Goal: Information Seeking & Learning: Learn about a topic

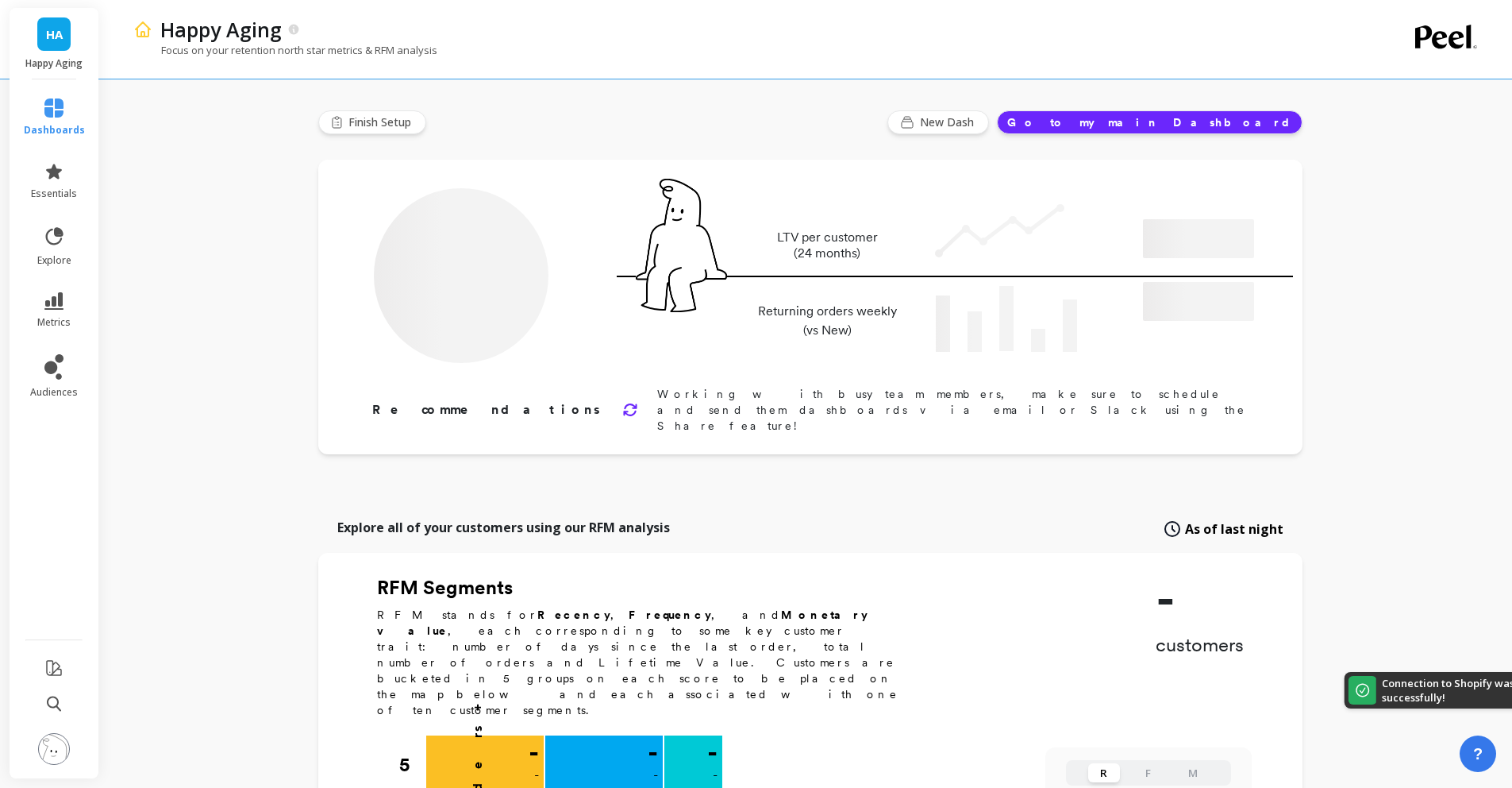
type input "Champions"
type input "1053"
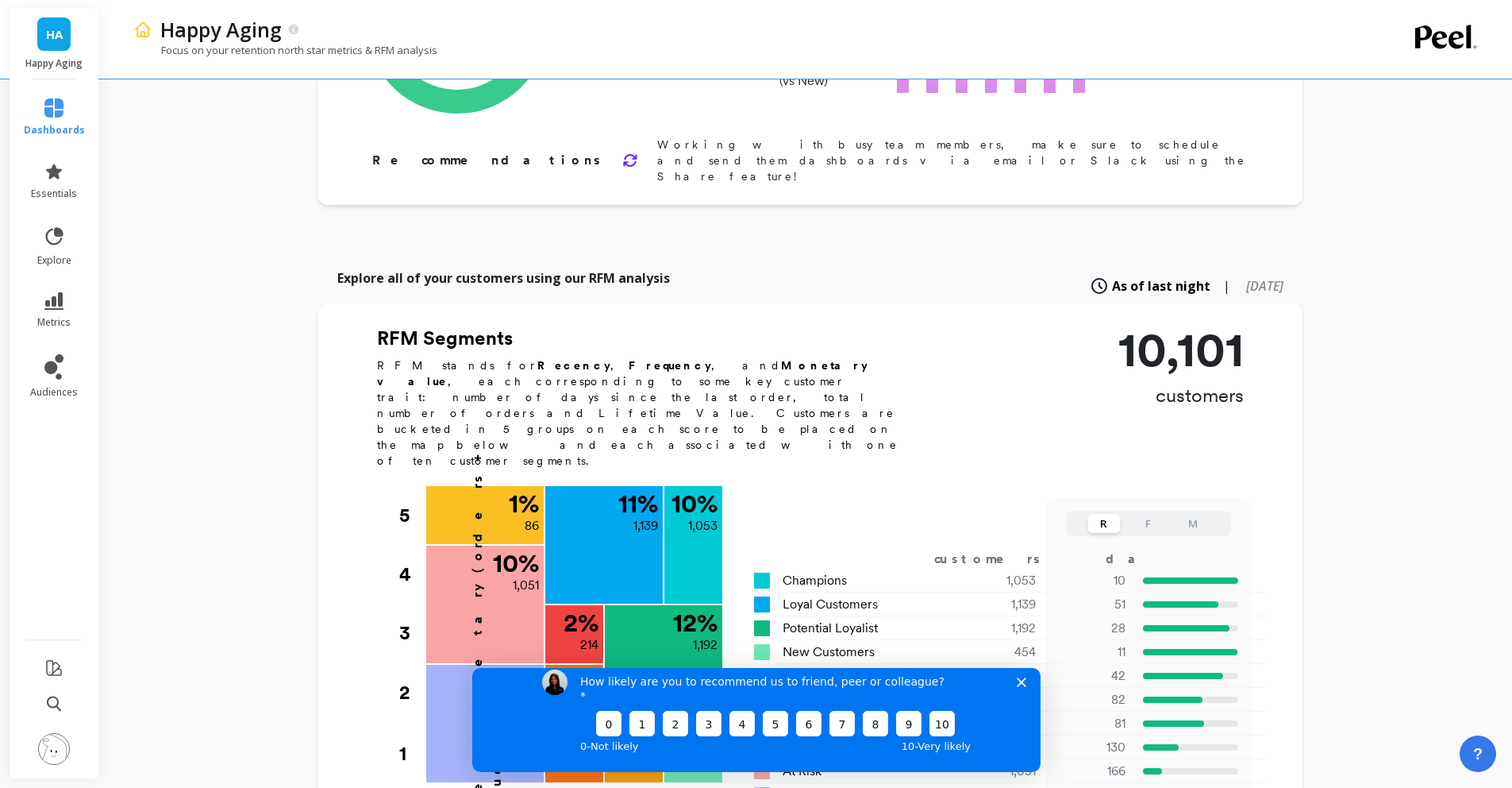
scroll to position [250, 0]
click at [1022, 686] on icon "Close survey" at bounding box center [1020, 681] width 10 height 10
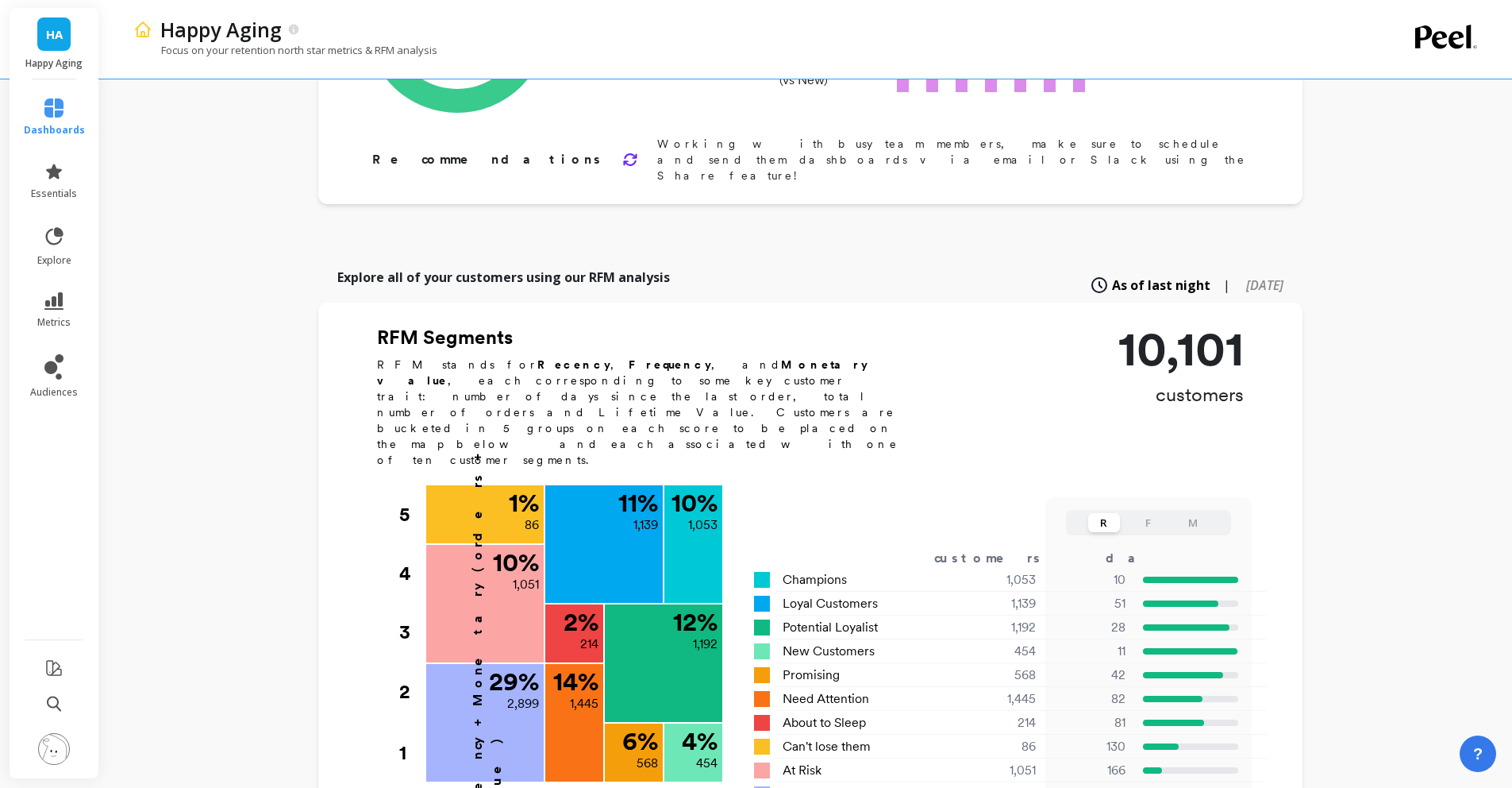
click at [1160, 513] on button "F" at bounding box center [1148, 522] width 32 height 19
click at [1188, 513] on button "M" at bounding box center [1192, 522] width 32 height 19
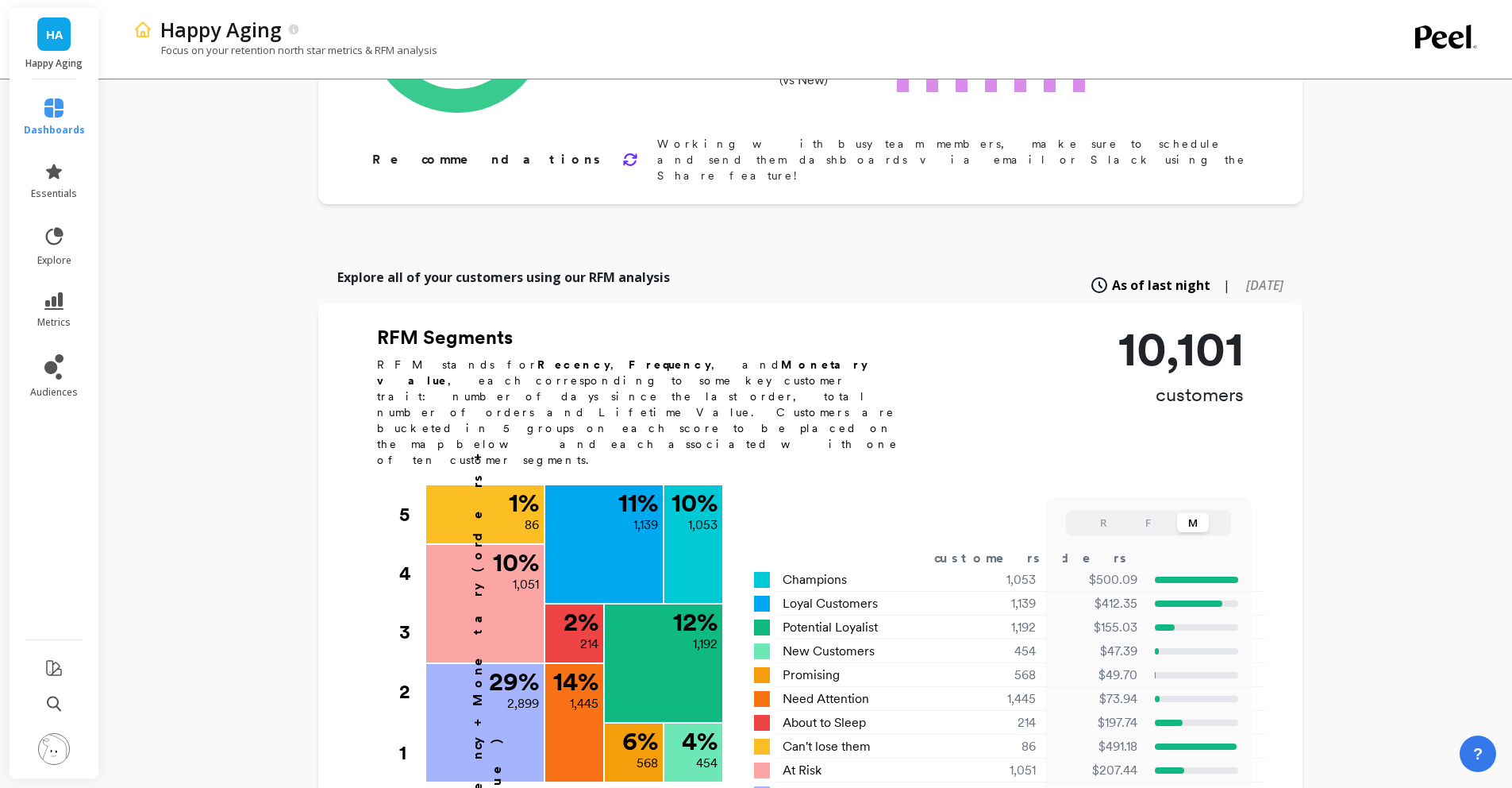
click at [1096, 513] on button "R" at bounding box center [1103, 522] width 32 height 19
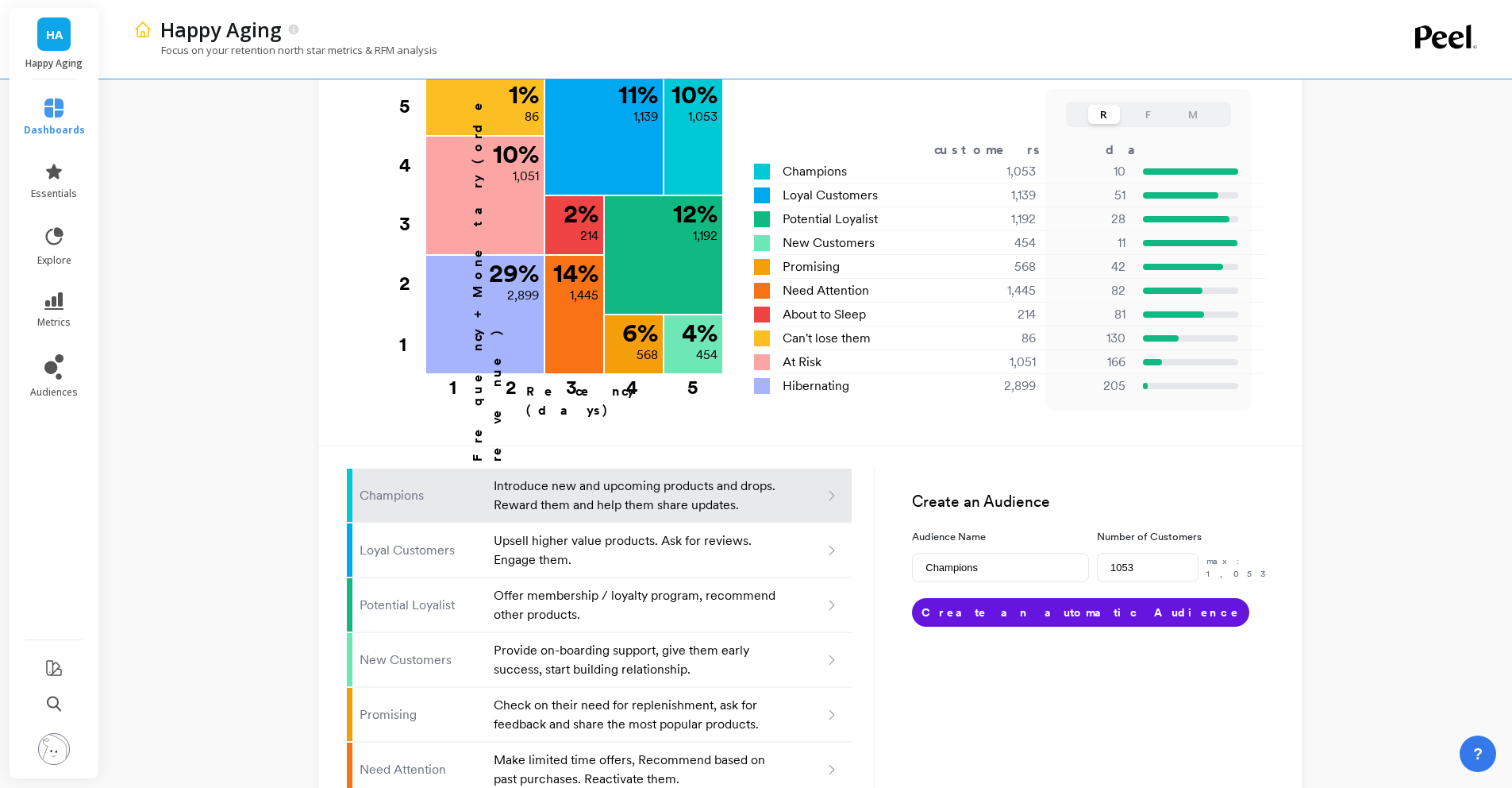
scroll to position [682, 0]
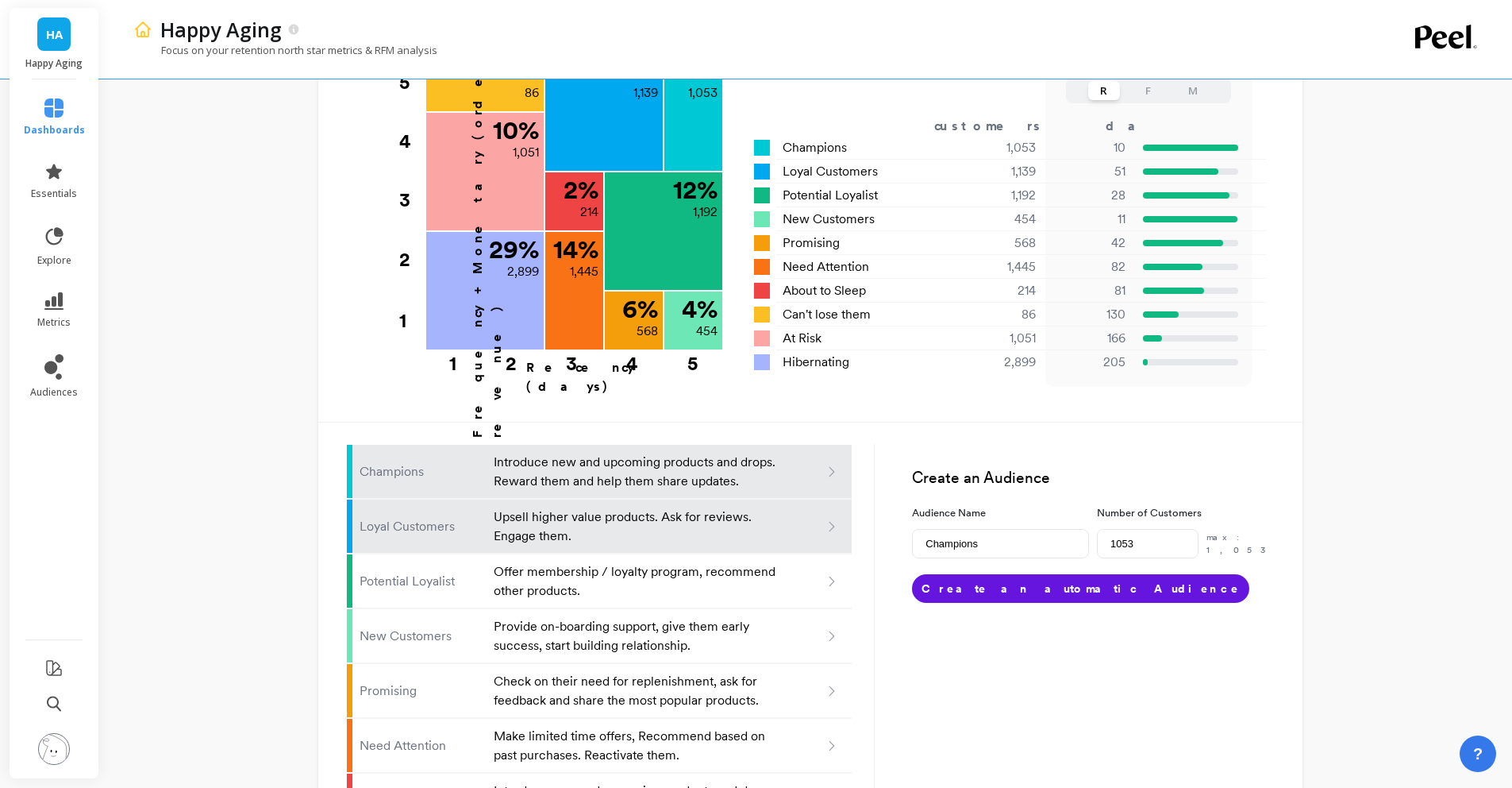
click at [731, 507] on p "Upsell higher value products. Ask for reviews. Engage them." at bounding box center [635, 526] width 285 height 38
type input "Loyal customers"
type input "1139"
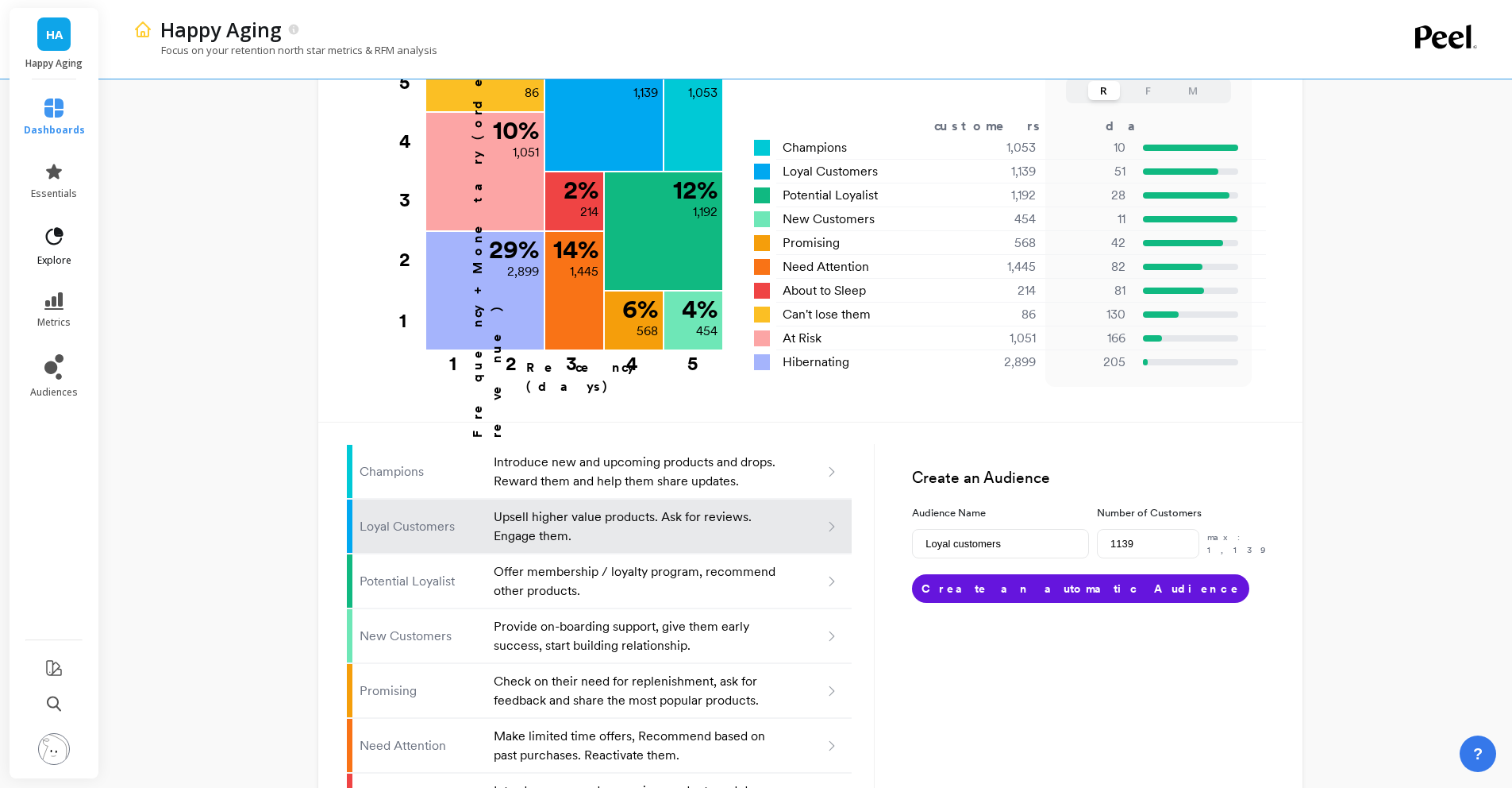
click at [28, 238] on link "explore" at bounding box center [54, 246] width 61 height 41
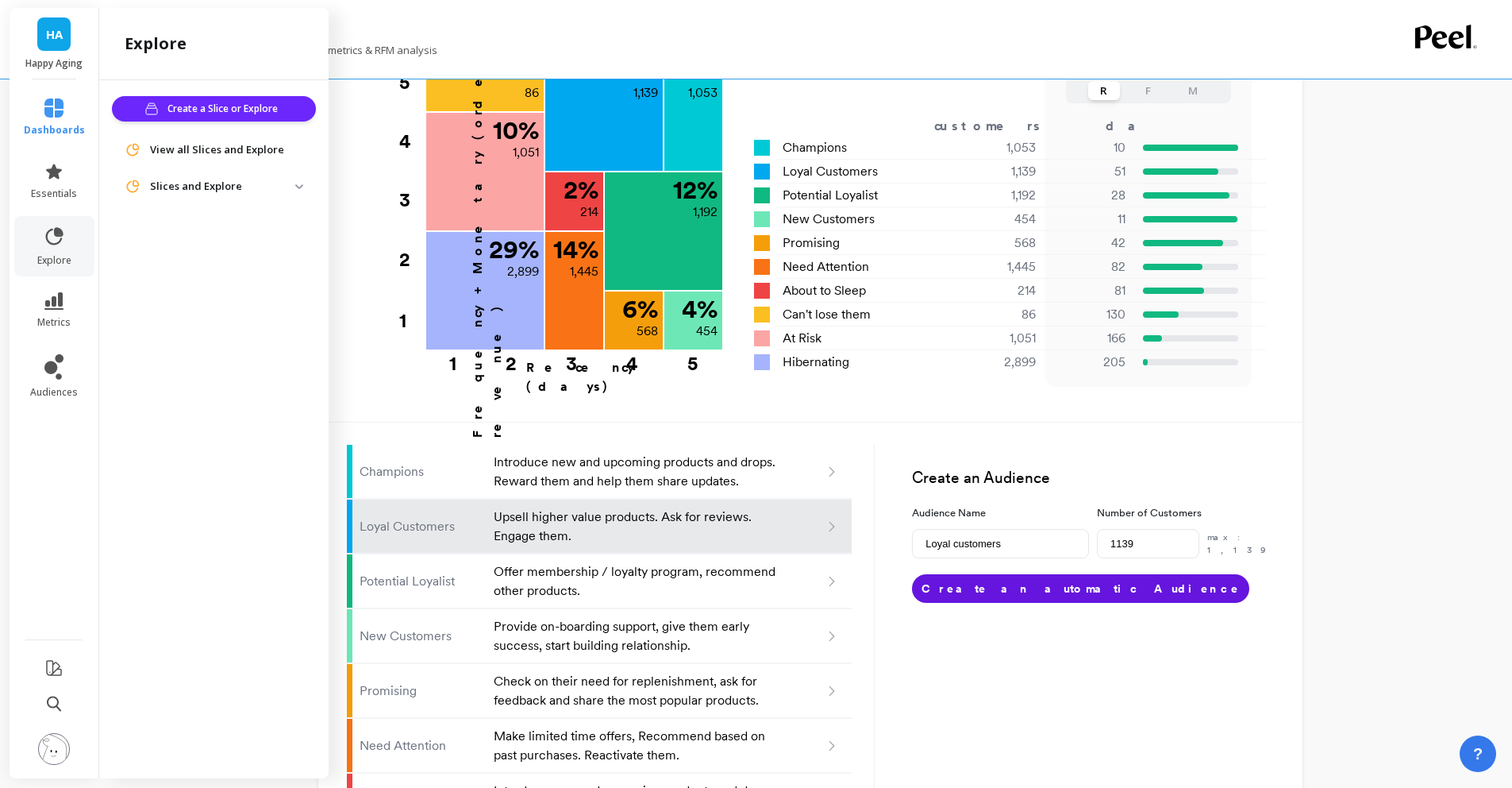
click at [224, 145] on span "View all Slices and Explore" at bounding box center [217, 150] width 134 height 16
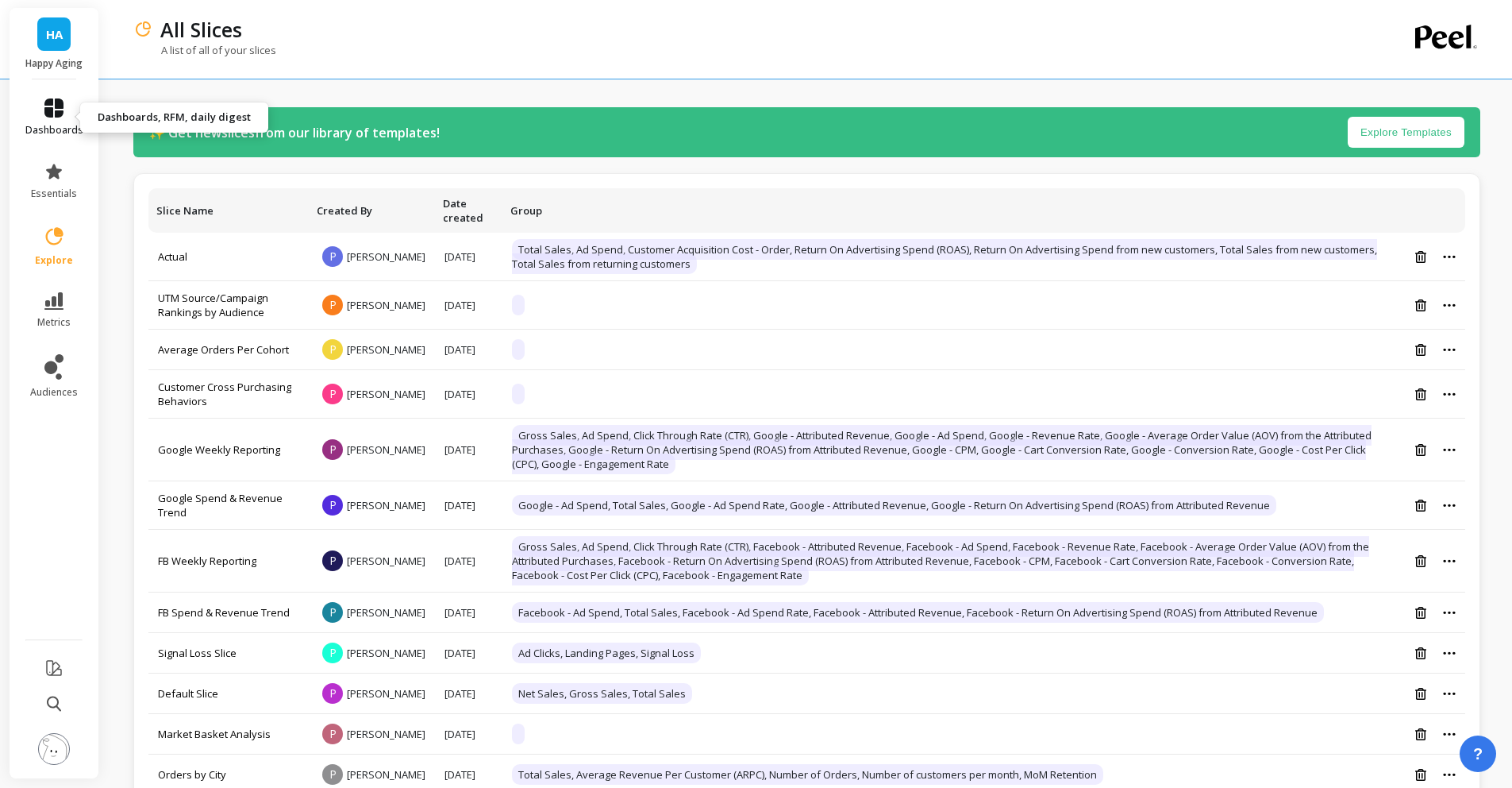
click at [65, 111] on link "dashboards" at bounding box center [54, 117] width 58 height 38
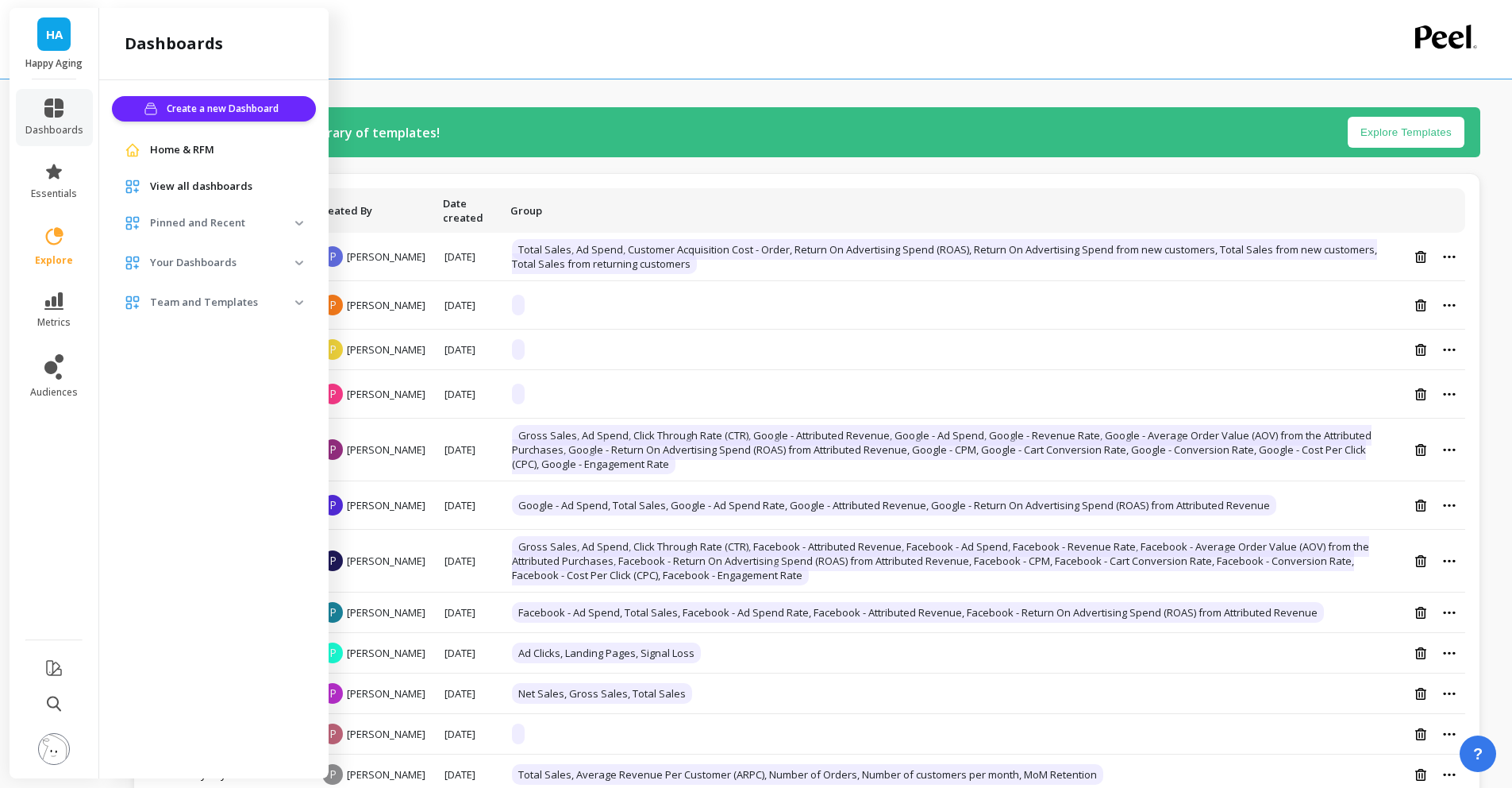
click at [164, 145] on span "Home & RFM" at bounding box center [182, 150] width 64 height 16
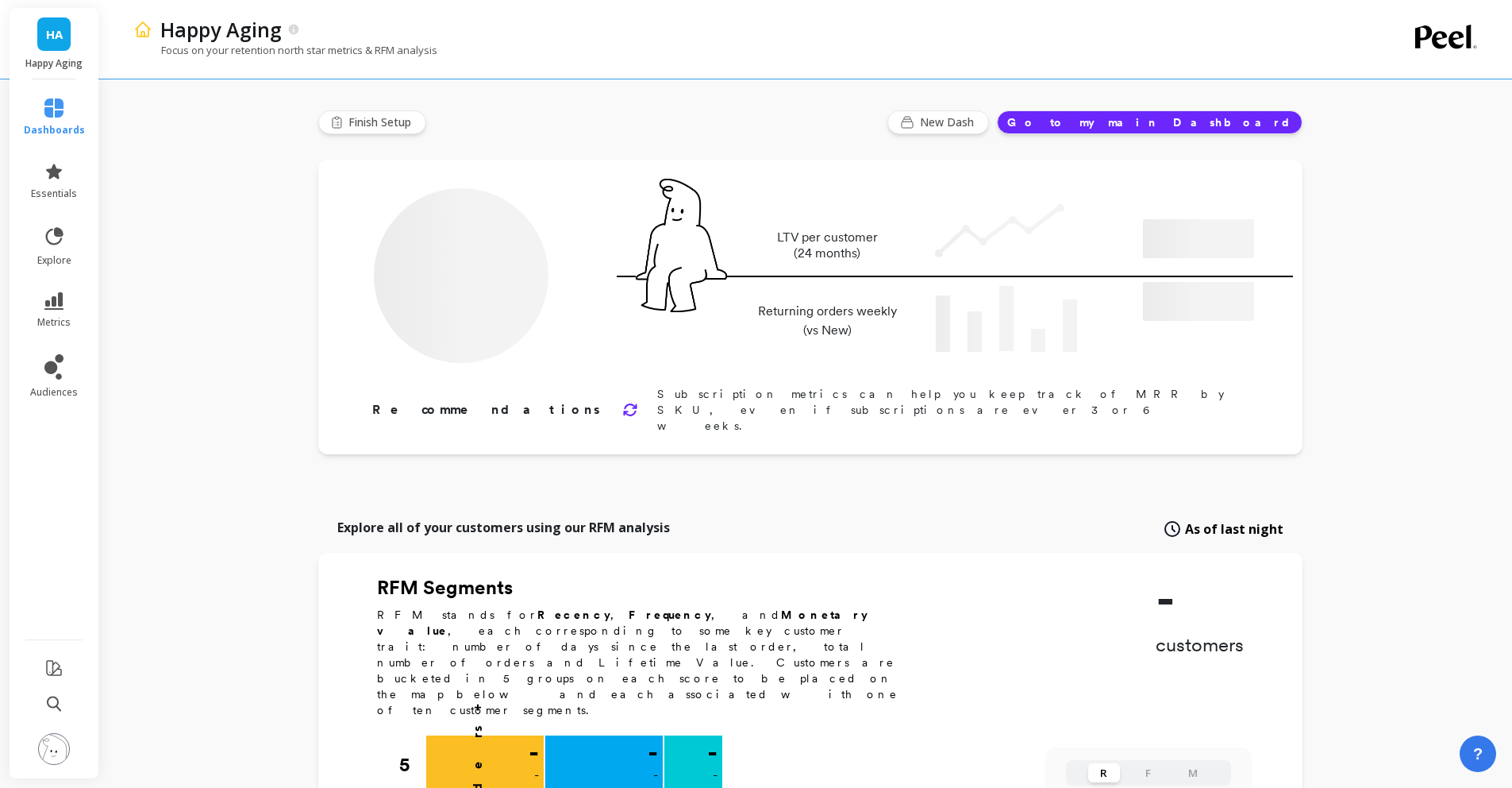
type input "Champions"
type input "1053"
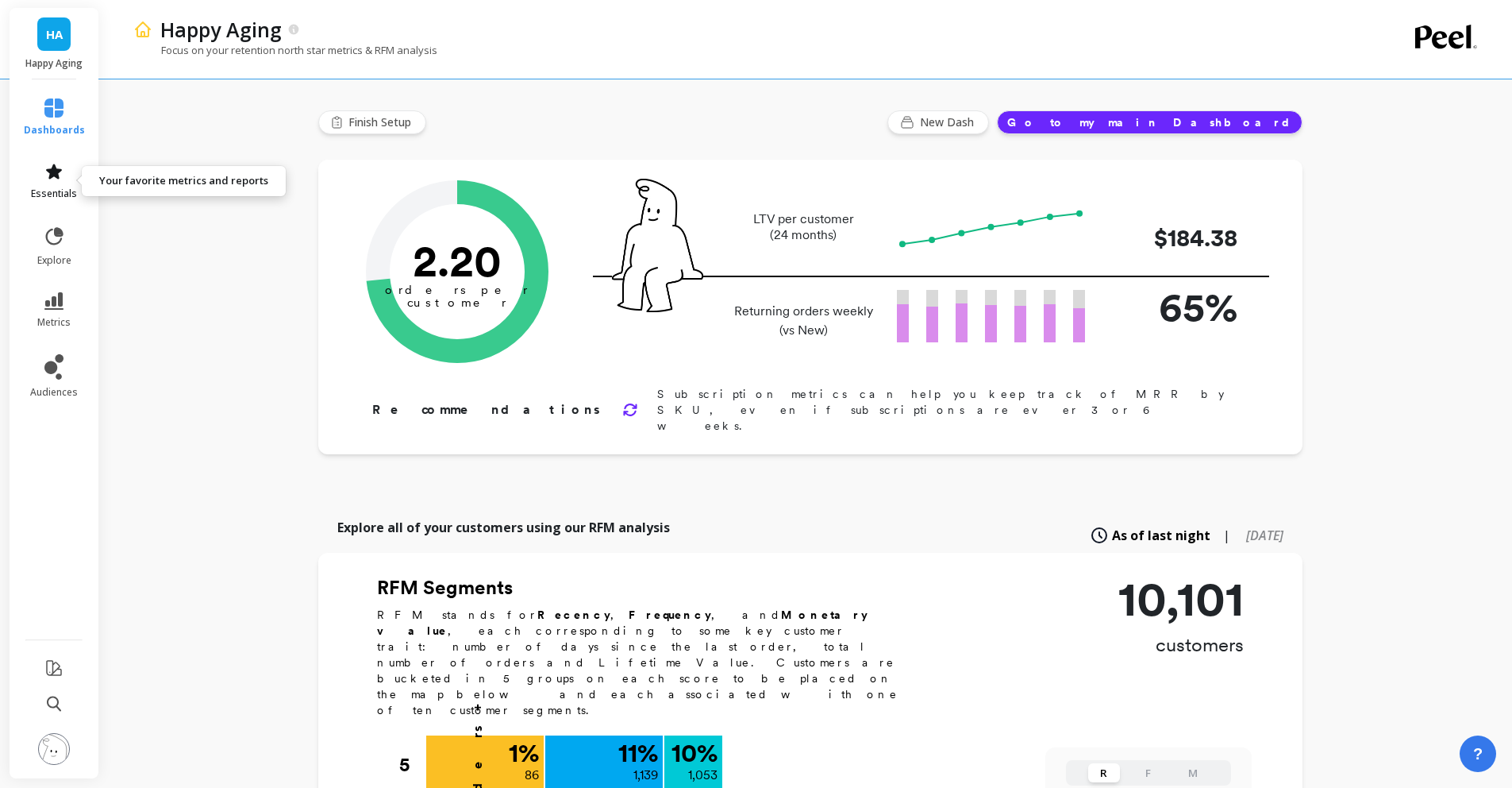
click at [74, 169] on link "essentials" at bounding box center [54, 181] width 61 height 38
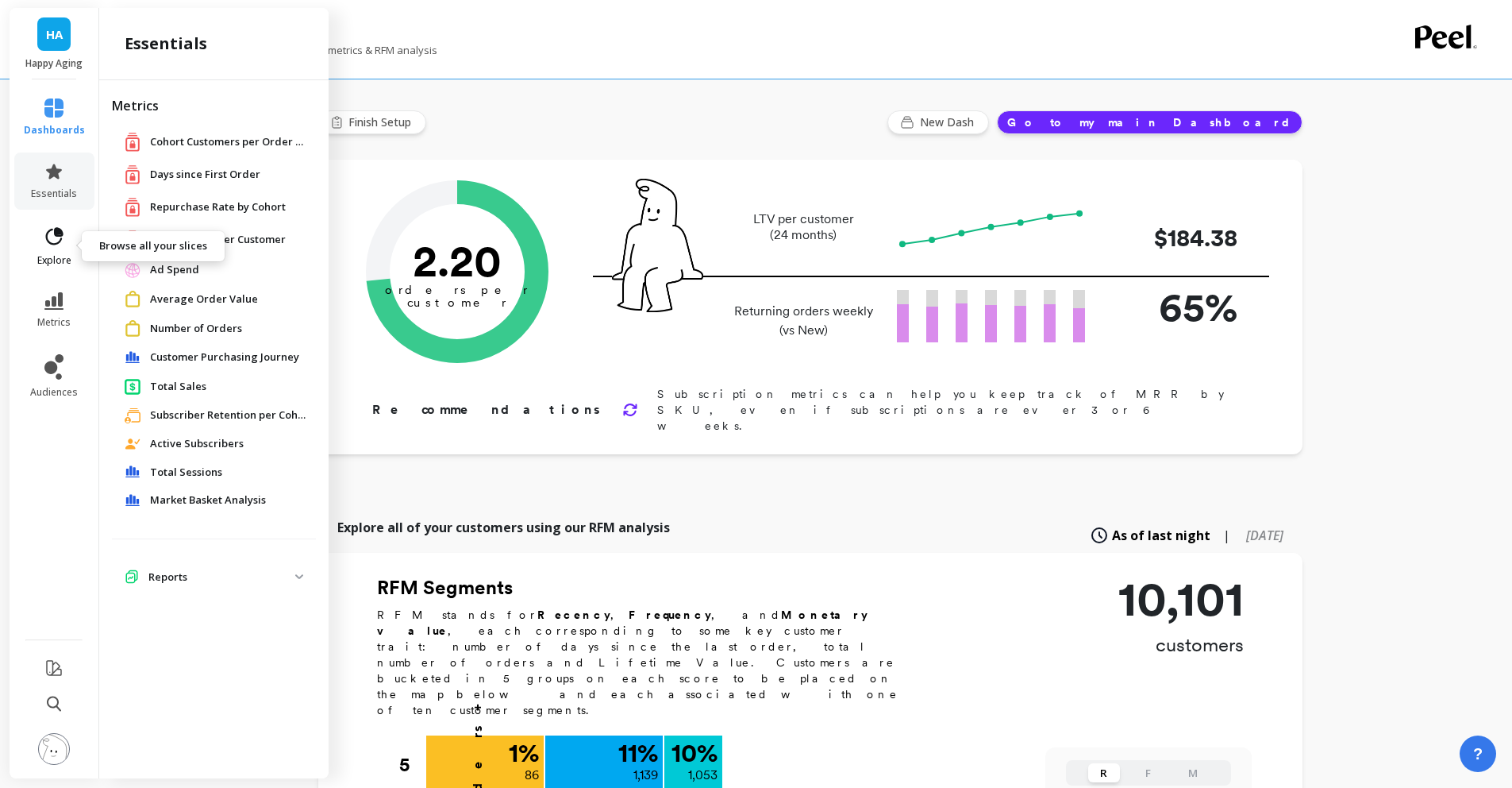
click at [45, 232] on icon at bounding box center [54, 236] width 22 height 23
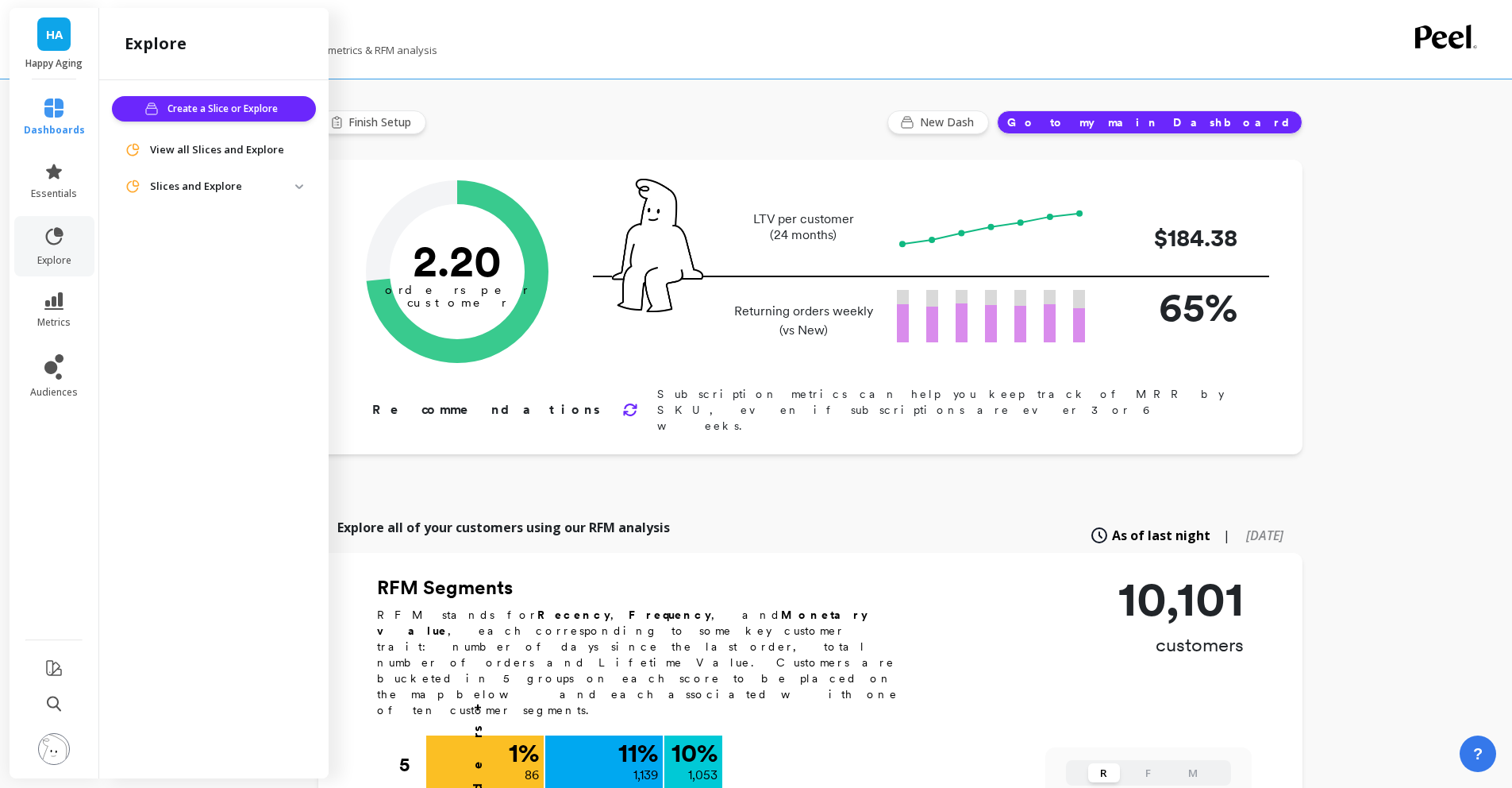
click at [64, 288] on li "metrics" at bounding box center [54, 311] width 80 height 56
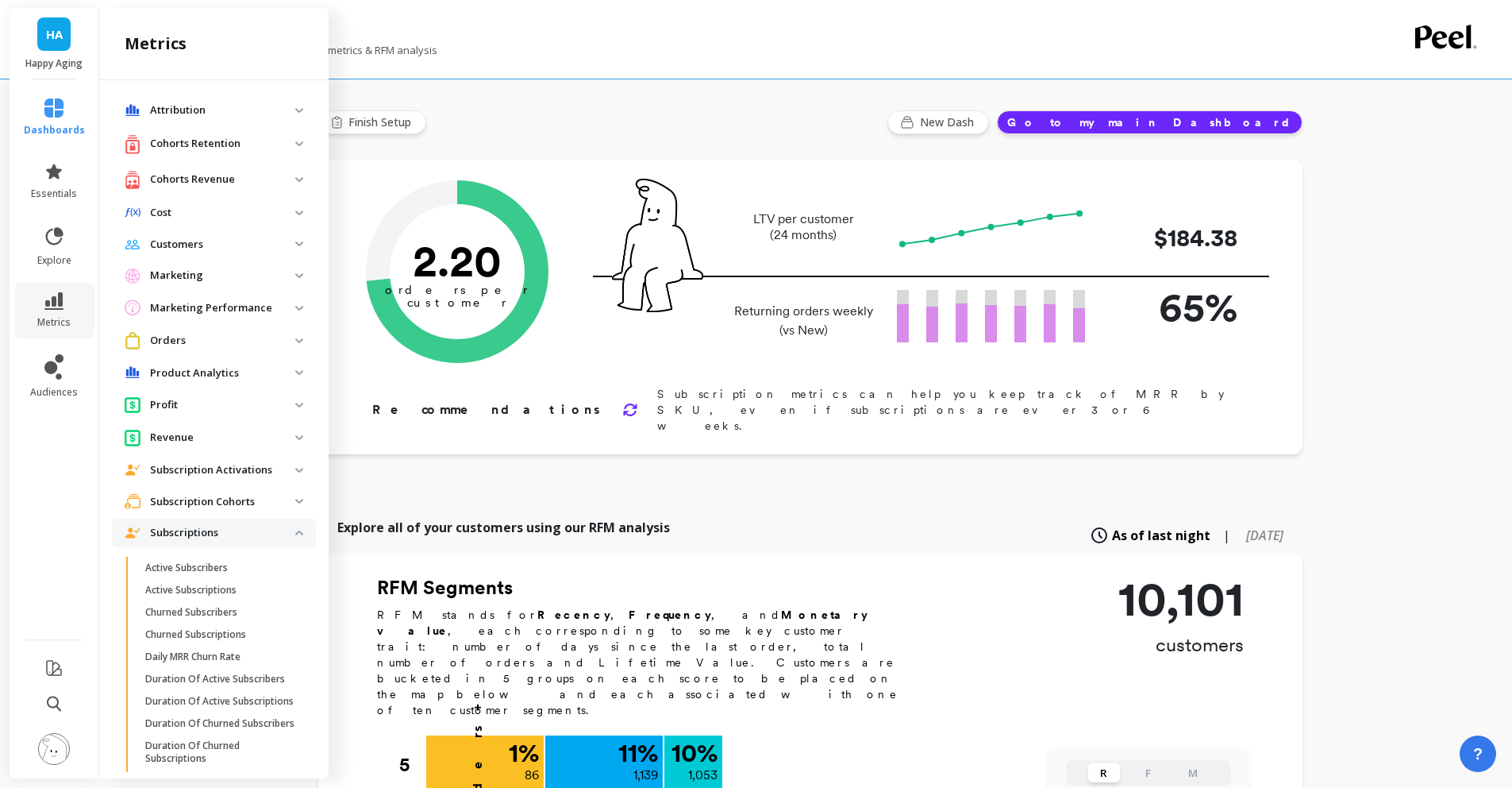
click at [240, 105] on p "Attribution" at bounding box center [222, 111] width 145 height 16
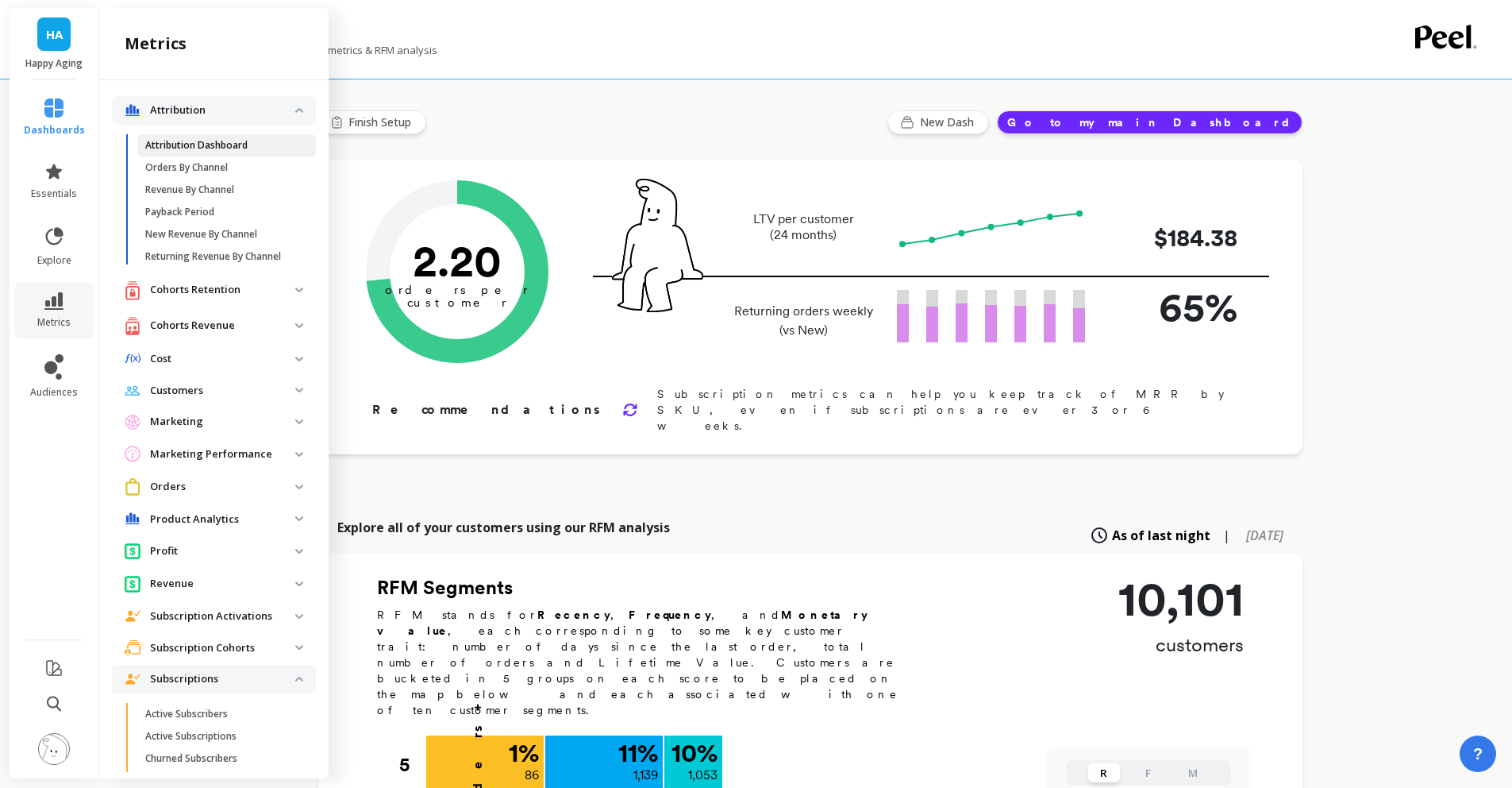
click at [223, 139] on p "Attribution Dashboard" at bounding box center [196, 145] width 103 height 13
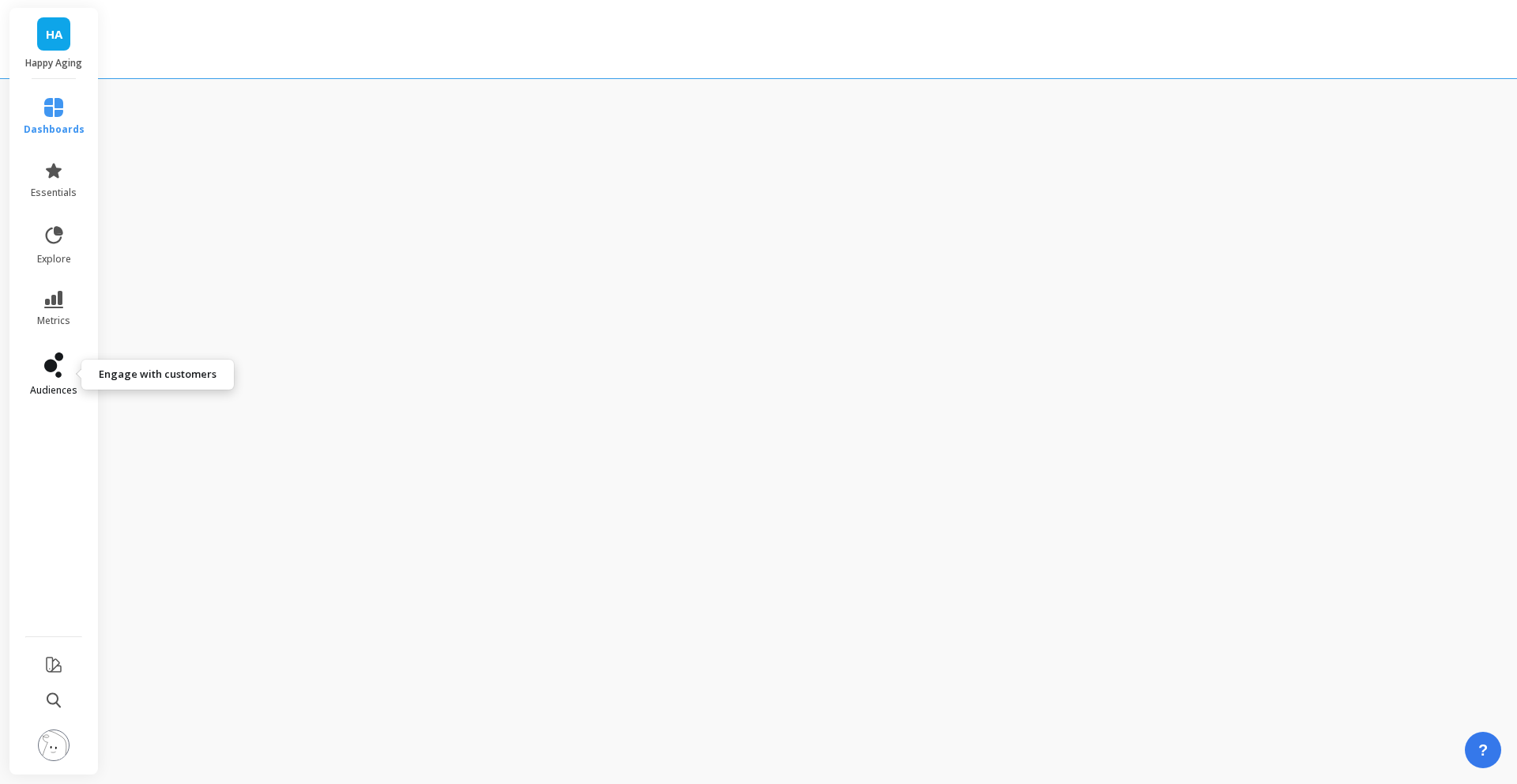
click at [61, 364] on icon at bounding box center [53, 365] width 19 height 25
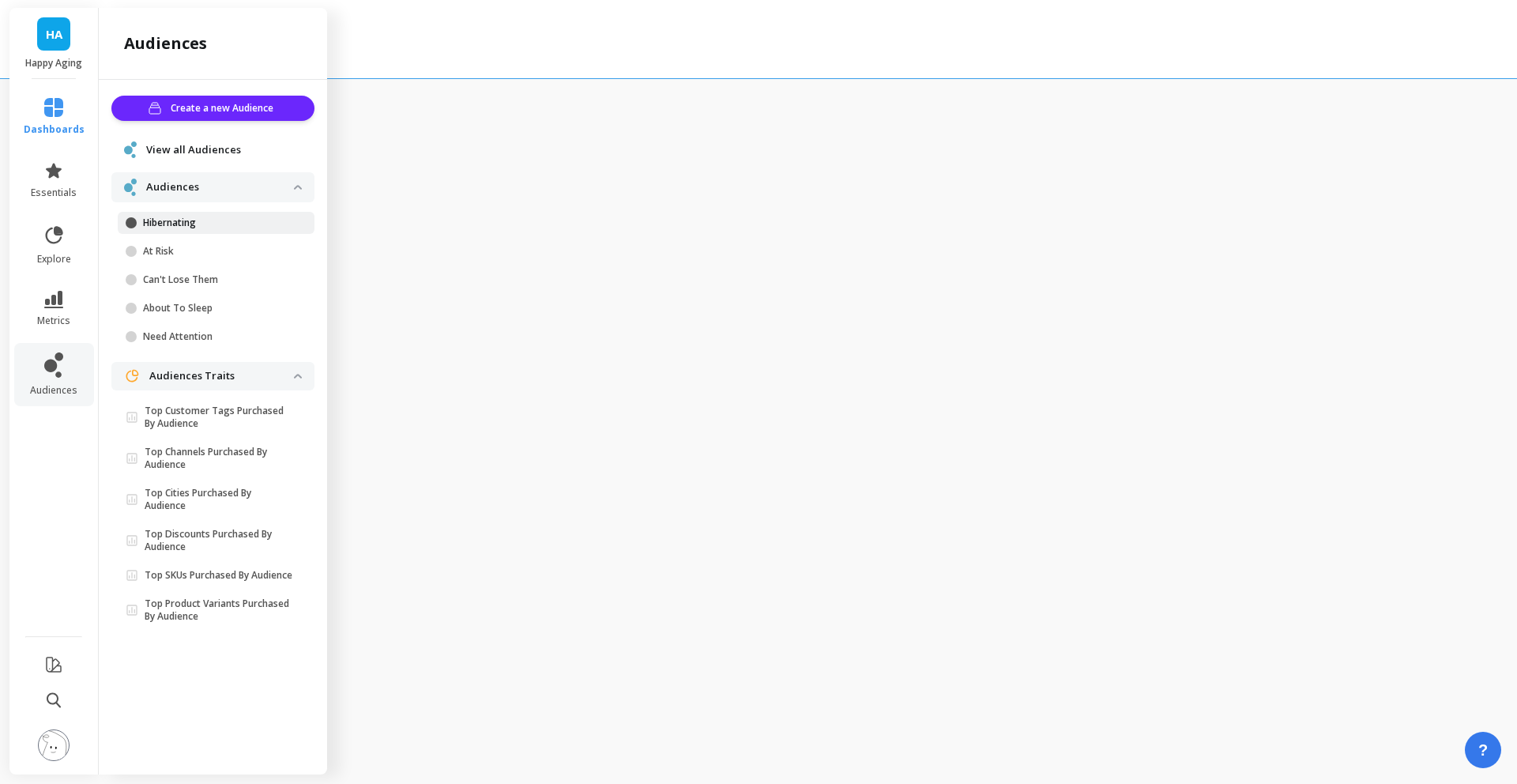
click at [211, 227] on p "Hibernating" at bounding box center [219, 223] width 151 height 13
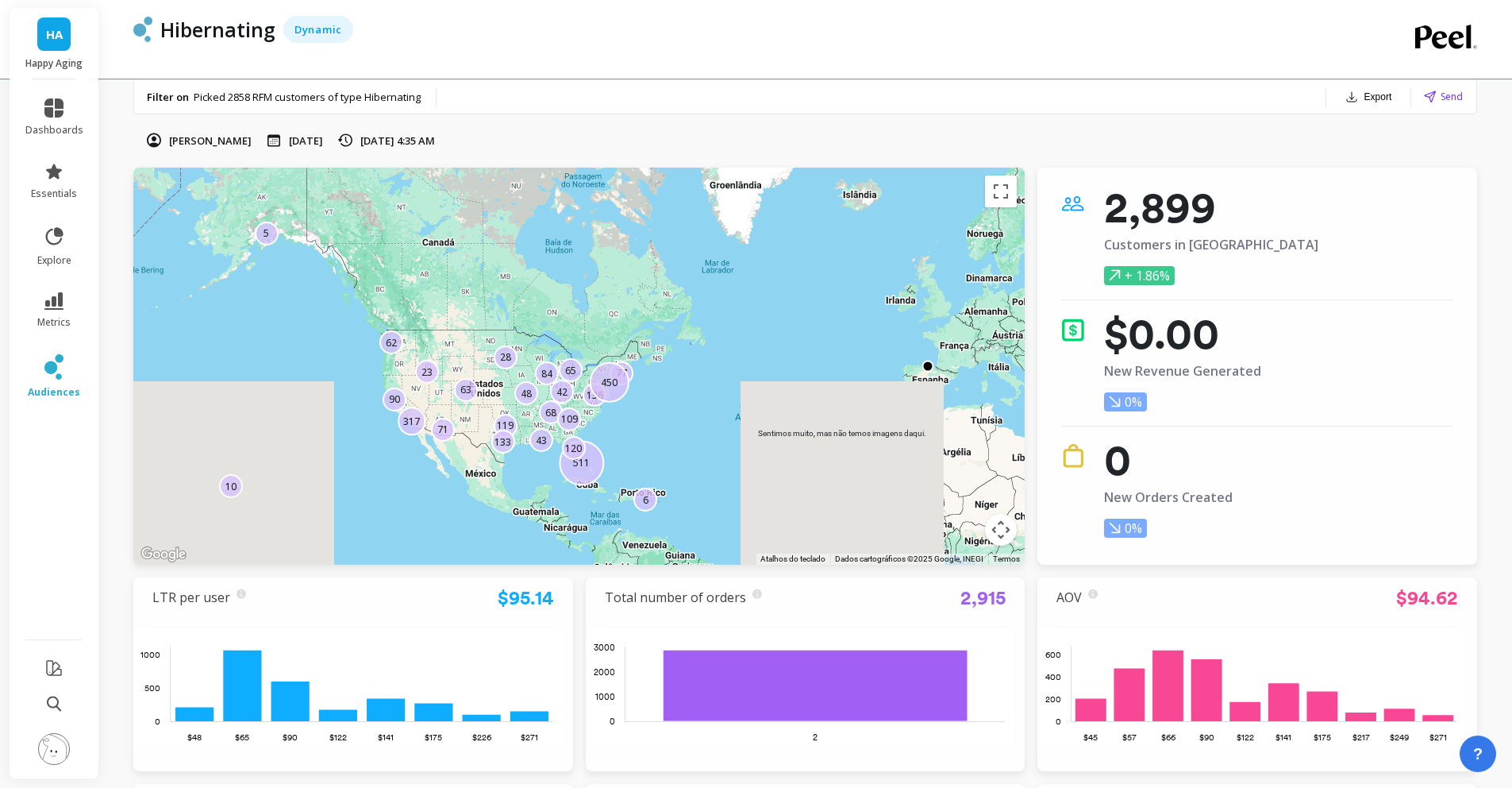
click at [302, 145] on p "Aug 8, 2025" at bounding box center [306, 140] width 34 height 14
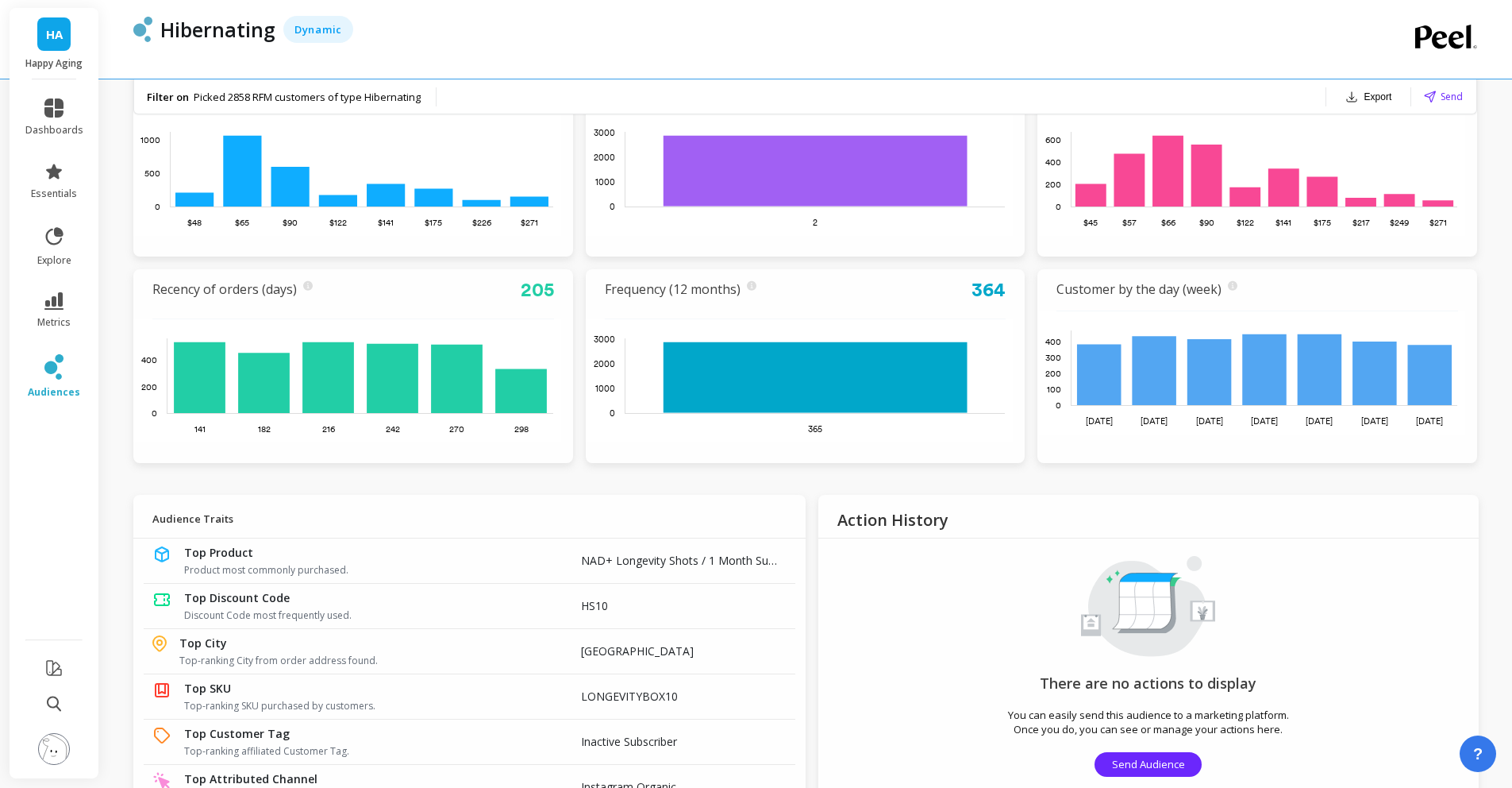
scroll to position [727, 0]
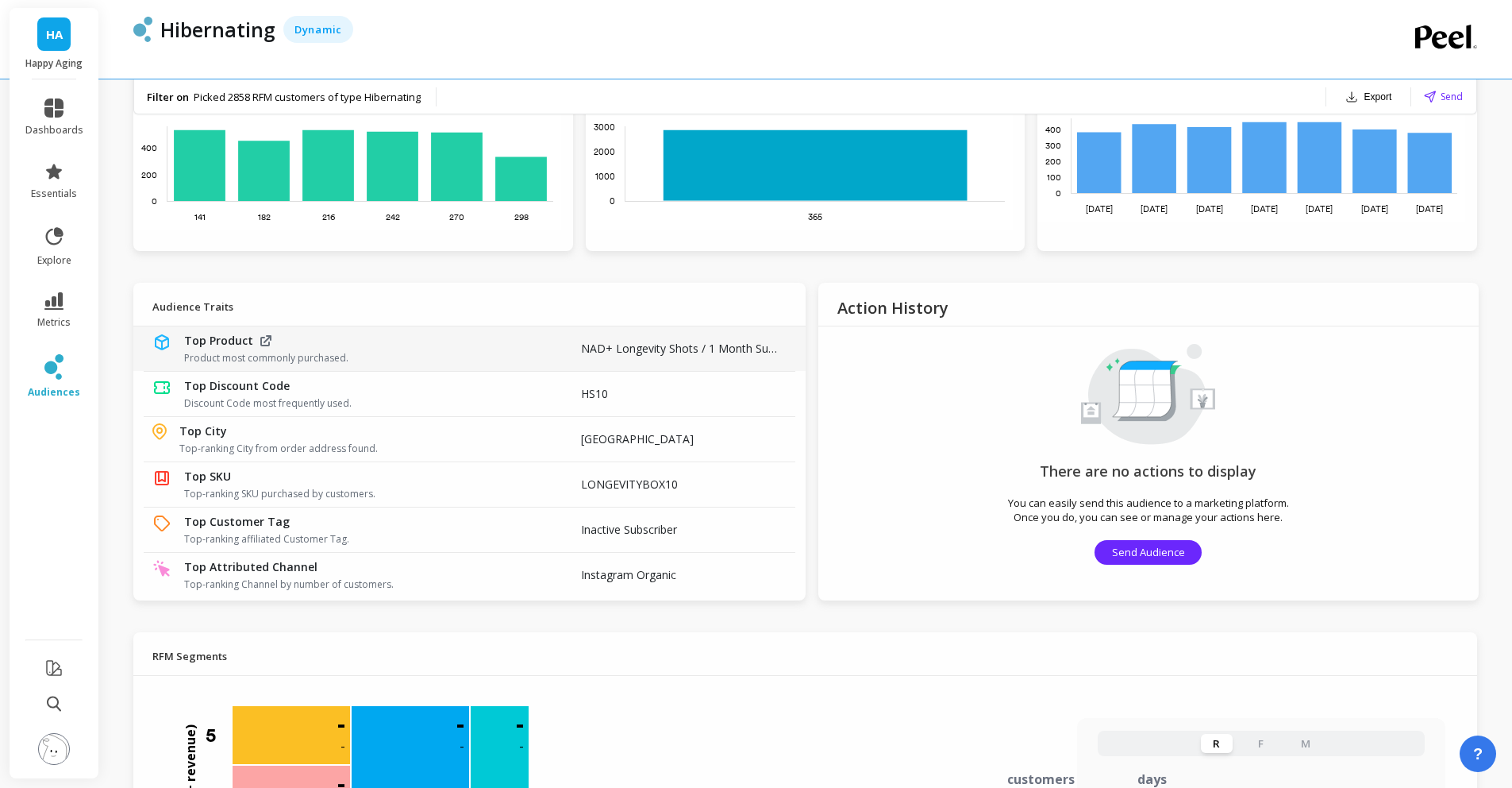
click at [343, 352] on span "Product most commonly purchased." at bounding box center [364, 358] width 358 height 13
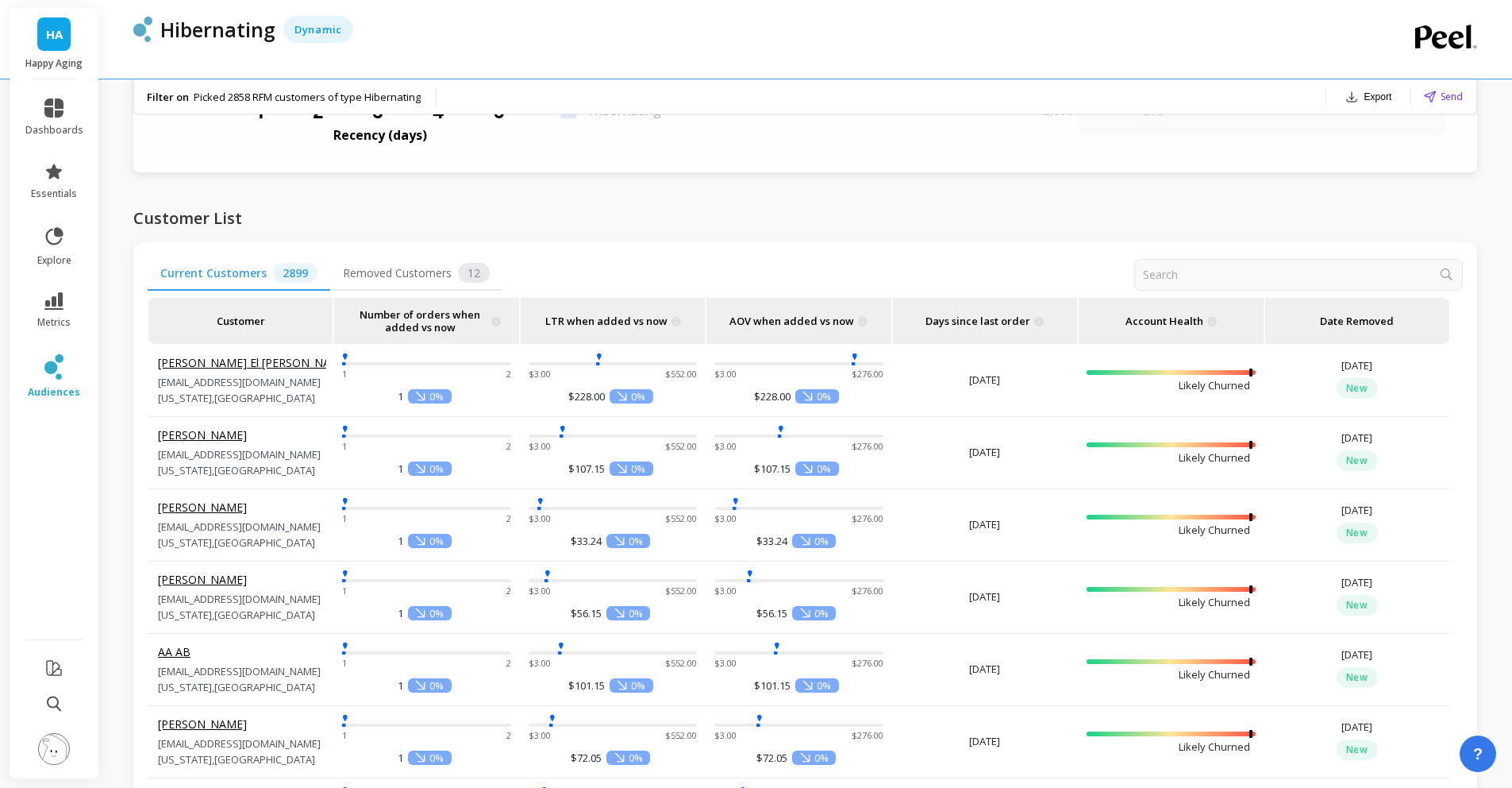
scroll to position [1634, 0]
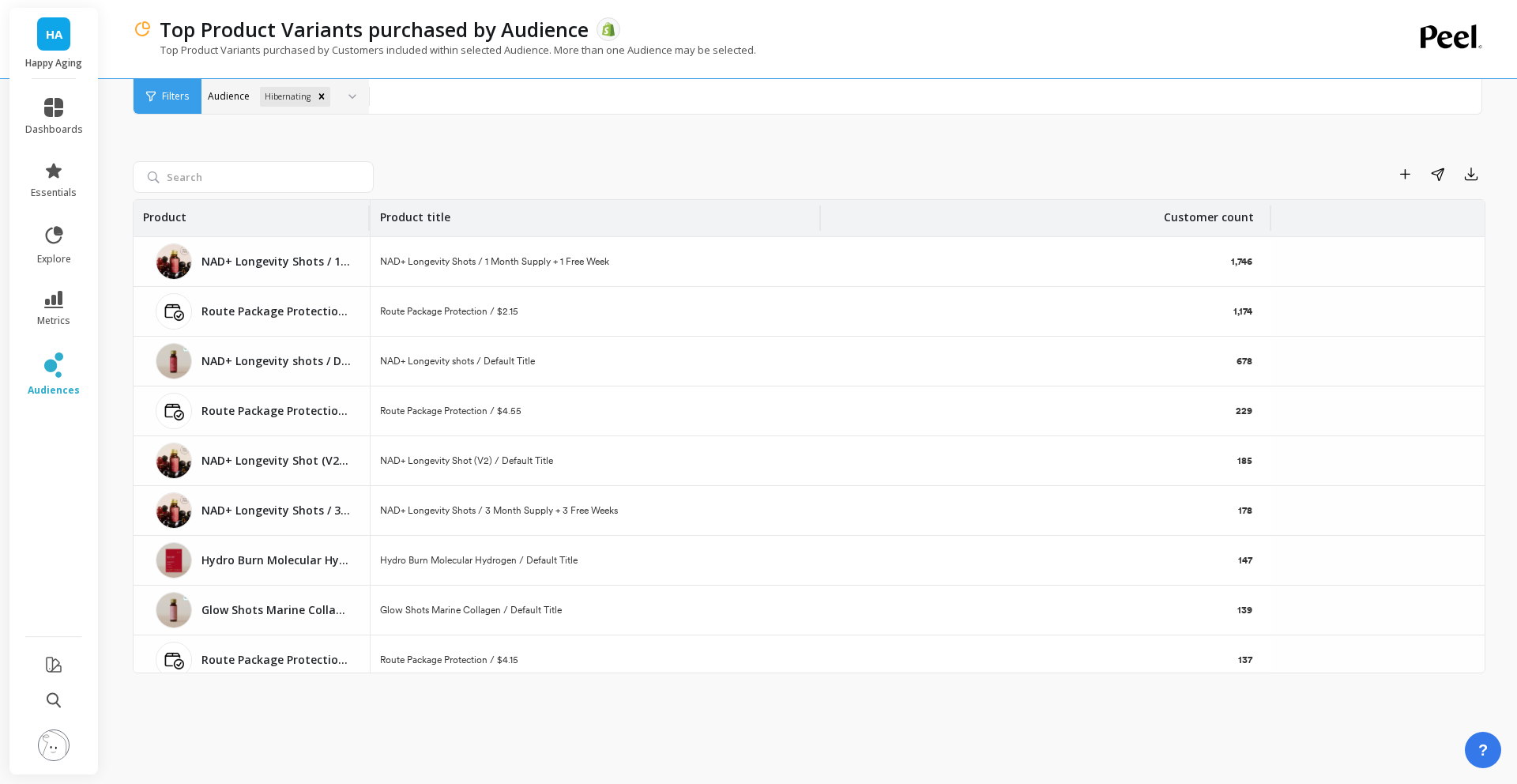
click at [231, 99] on div "Hibernating" at bounding box center [276, 97] width 124 height 23
click at [52, 124] on span "dashboards" at bounding box center [54, 130] width 57 height 13
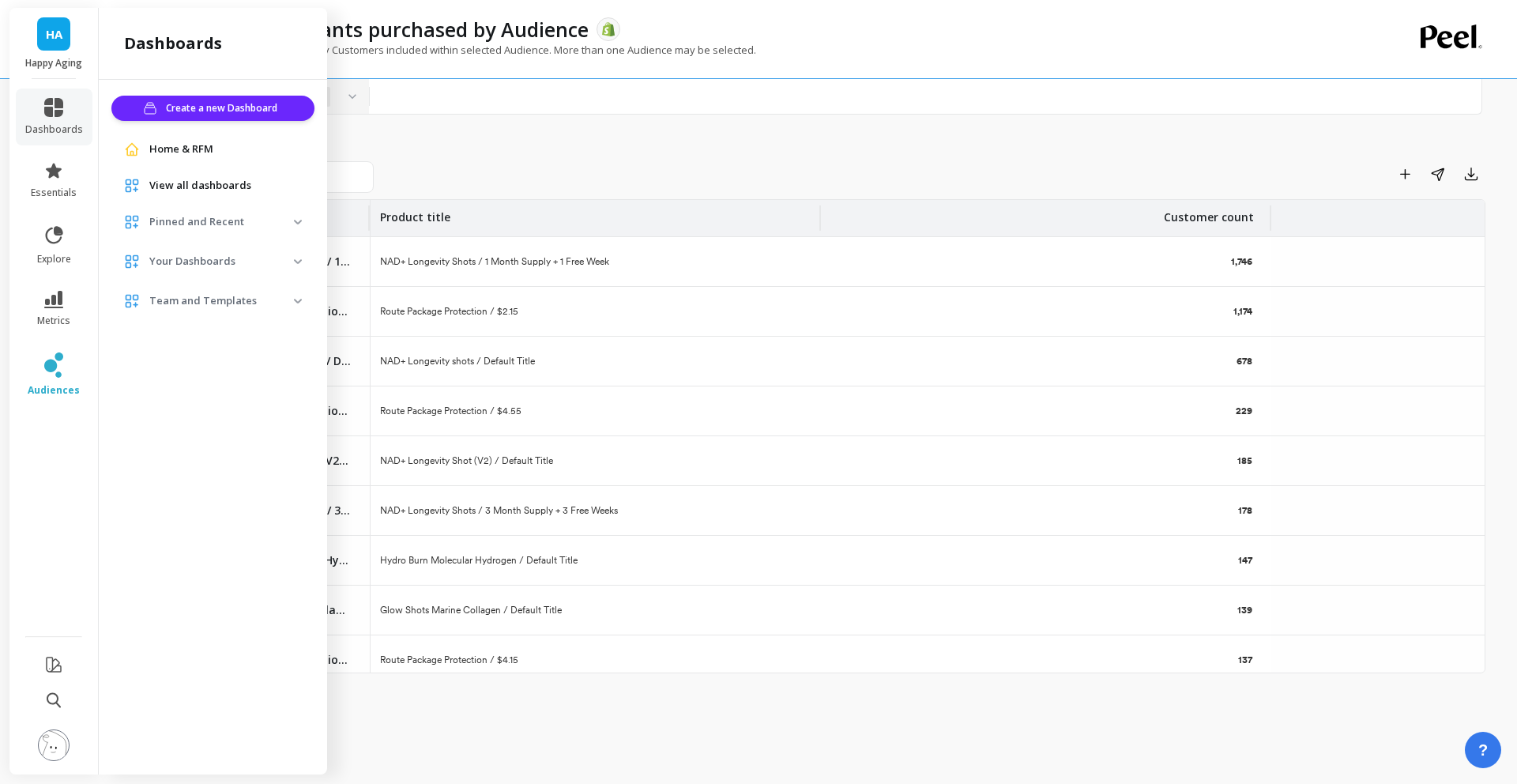
click at [223, 259] on p "Your Dashboards" at bounding box center [221, 262] width 144 height 16
click at [290, 265] on p "Your Dashboards" at bounding box center [221, 262] width 144 height 16
click at [230, 267] on p "Your Dashboards" at bounding box center [221, 262] width 144 height 16
click at [225, 237] on li "Pinned and Recent Customer Dashboard Master Dashboard Set as default dashboard …" at bounding box center [212, 223] width 203 height 31
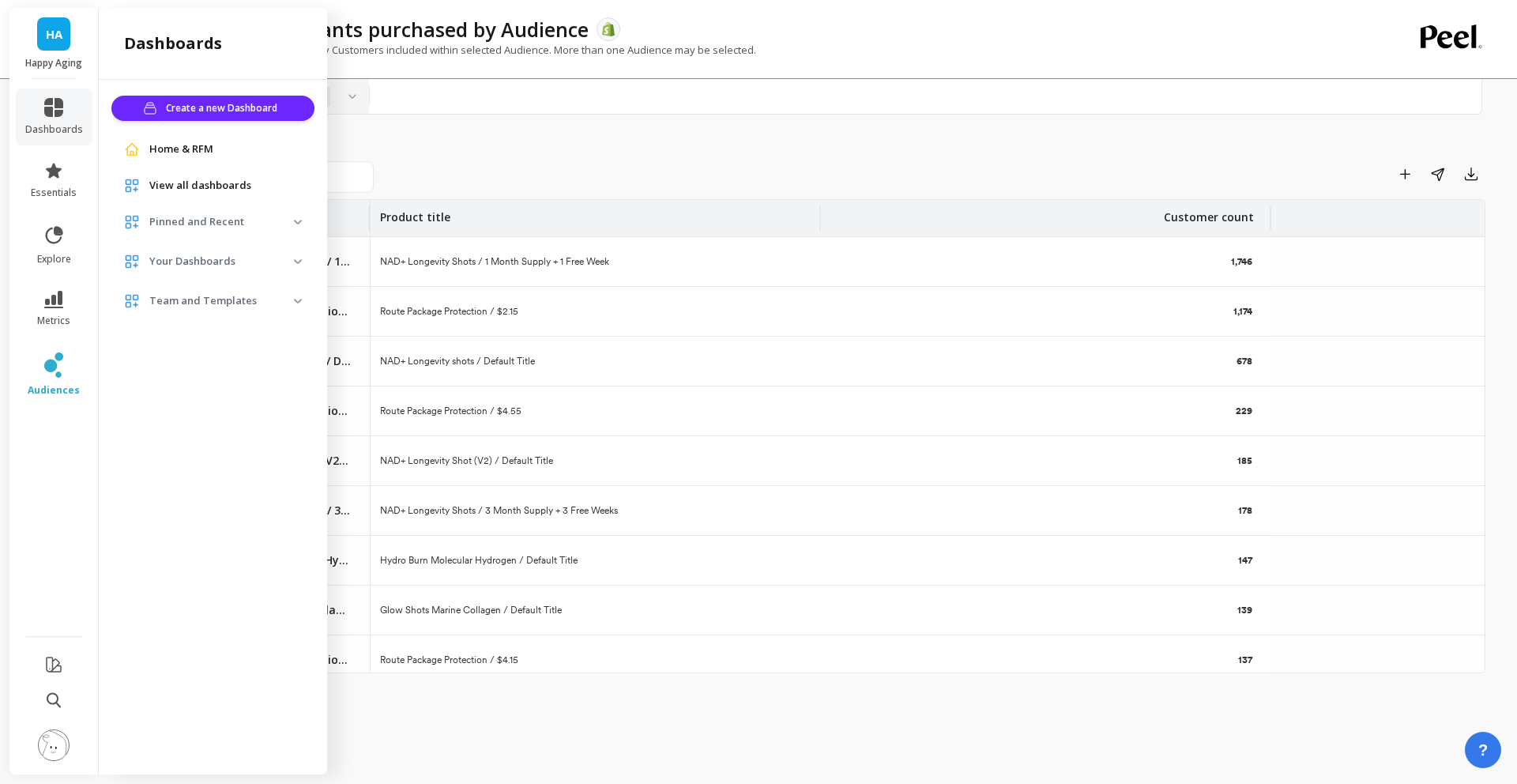
click at [228, 230] on span "Pinned and Recent" at bounding box center [212, 222] width 203 height 29
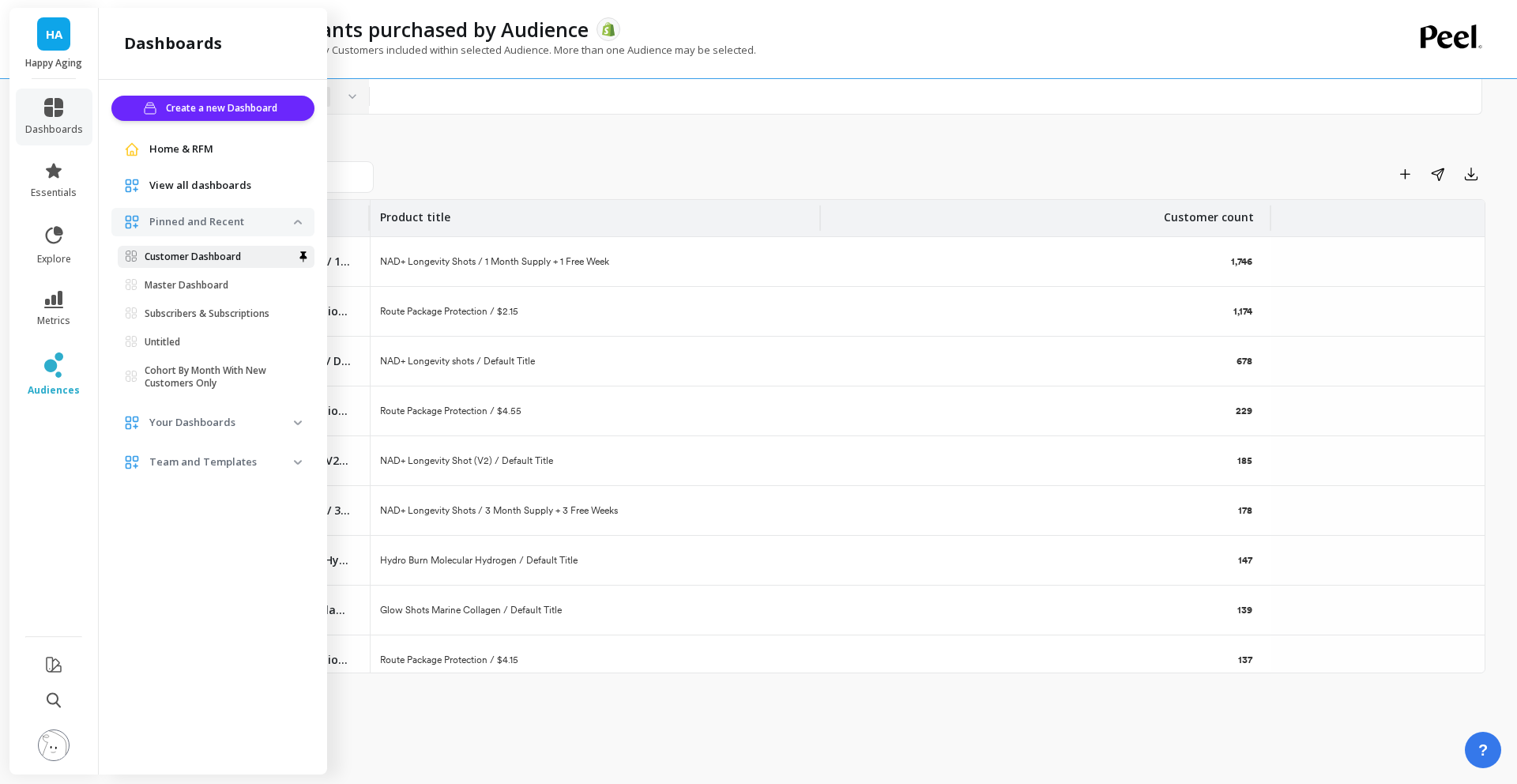
click at [243, 261] on span "Customer Dashboard" at bounding box center [210, 256] width 168 height 13
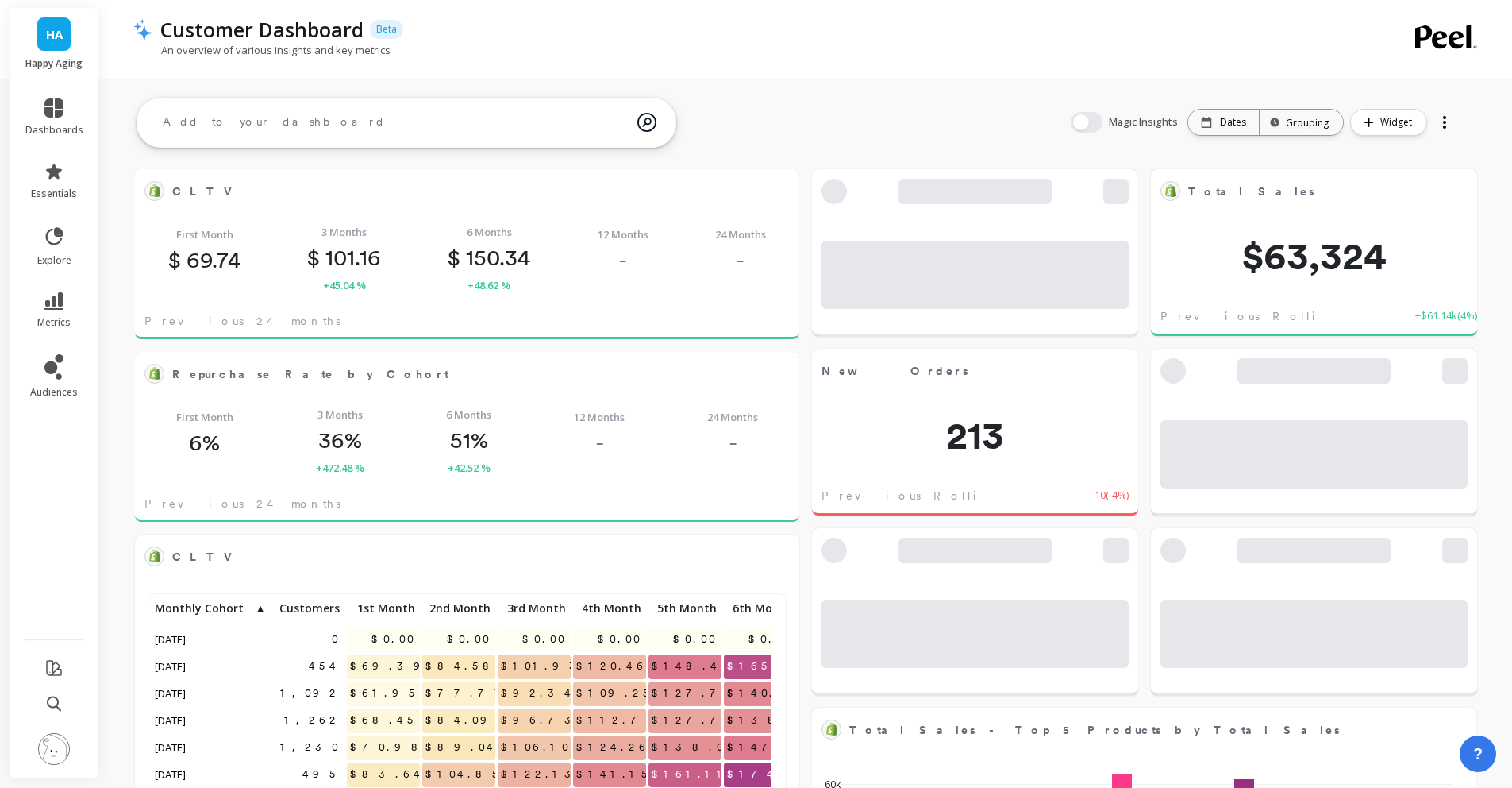
scroll to position [425, 607]
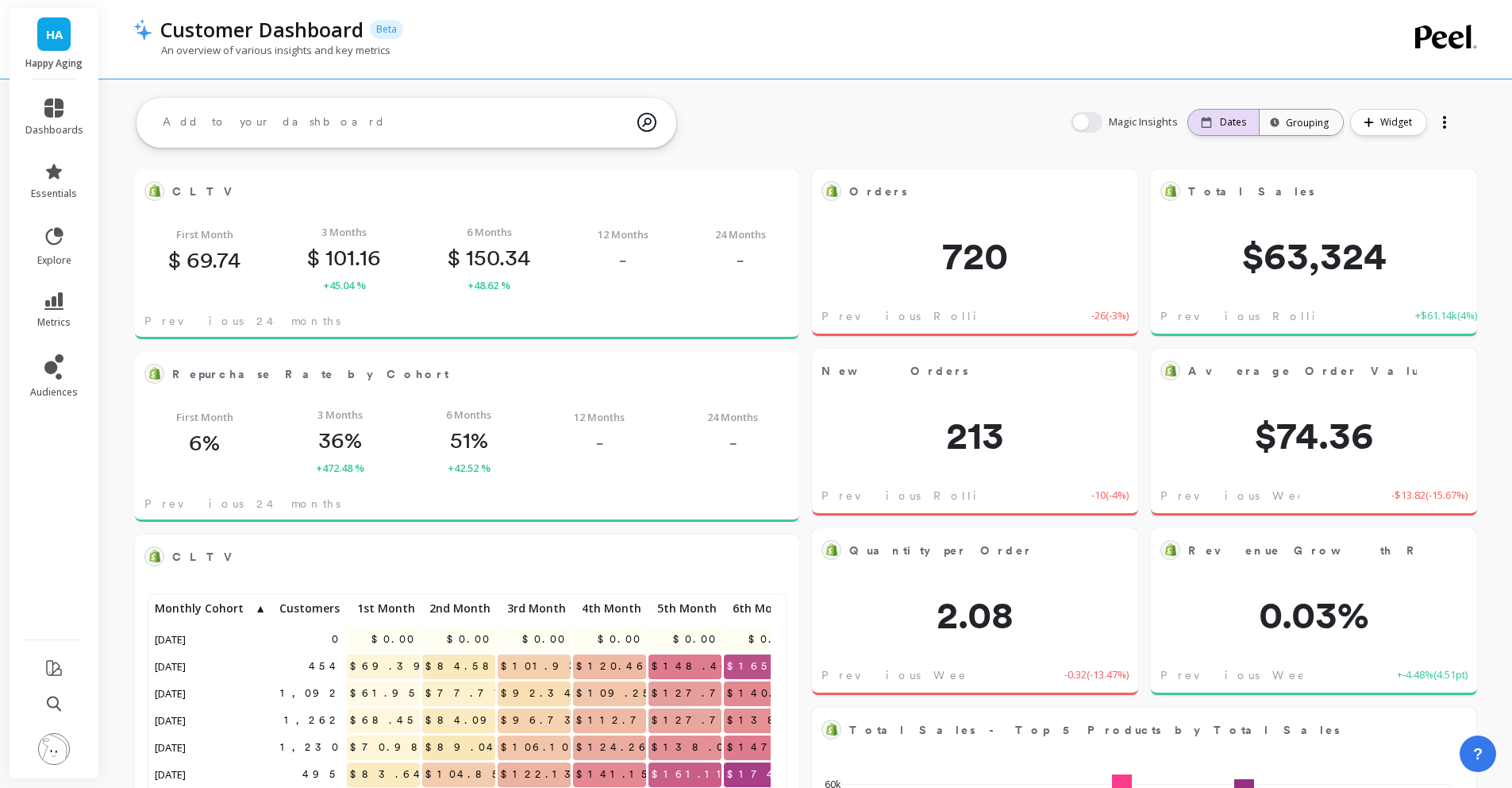
click at [1228, 124] on p "Dates" at bounding box center [1232, 122] width 26 height 13
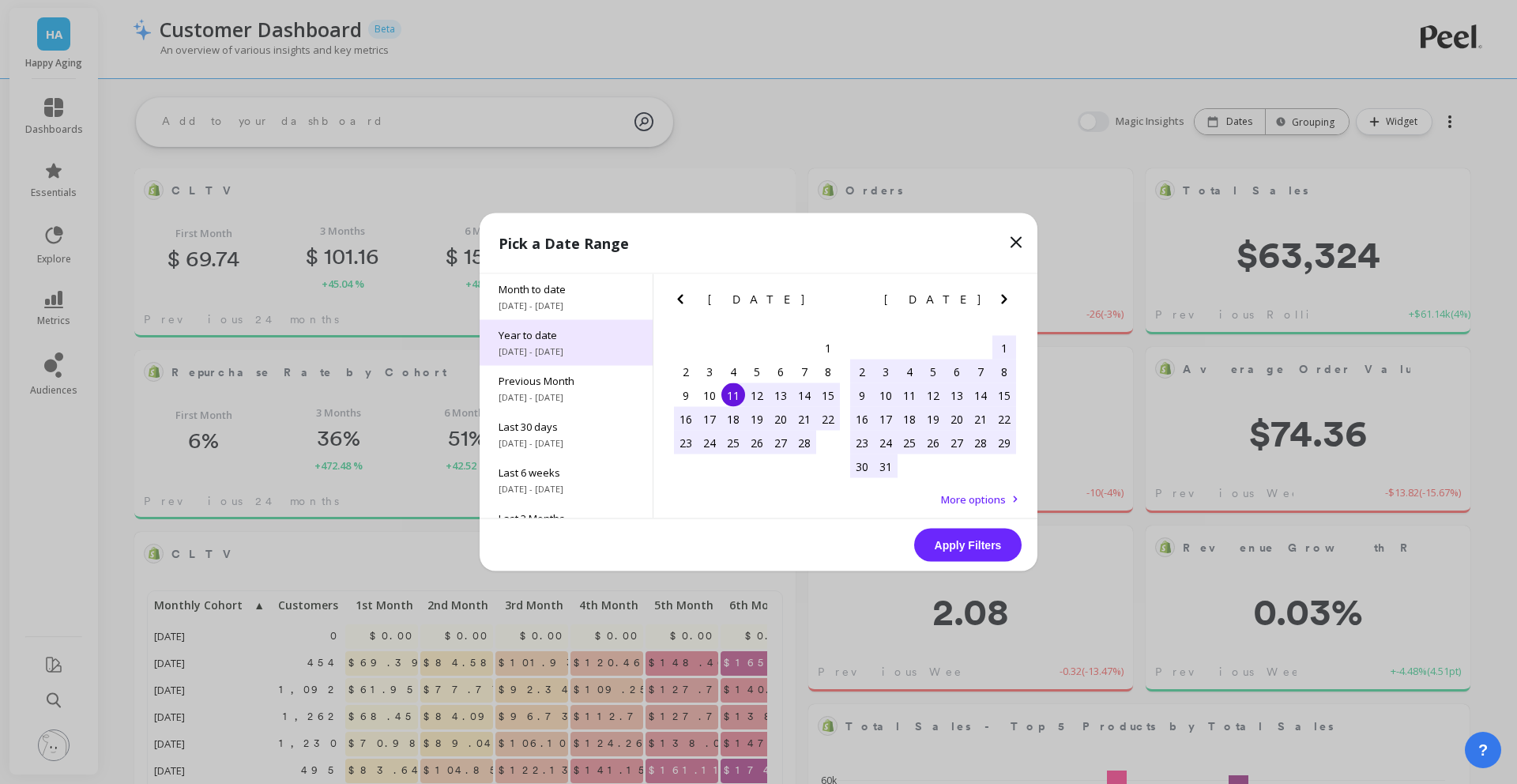
click at [597, 333] on span "Year to date" at bounding box center [565, 335] width 135 height 14
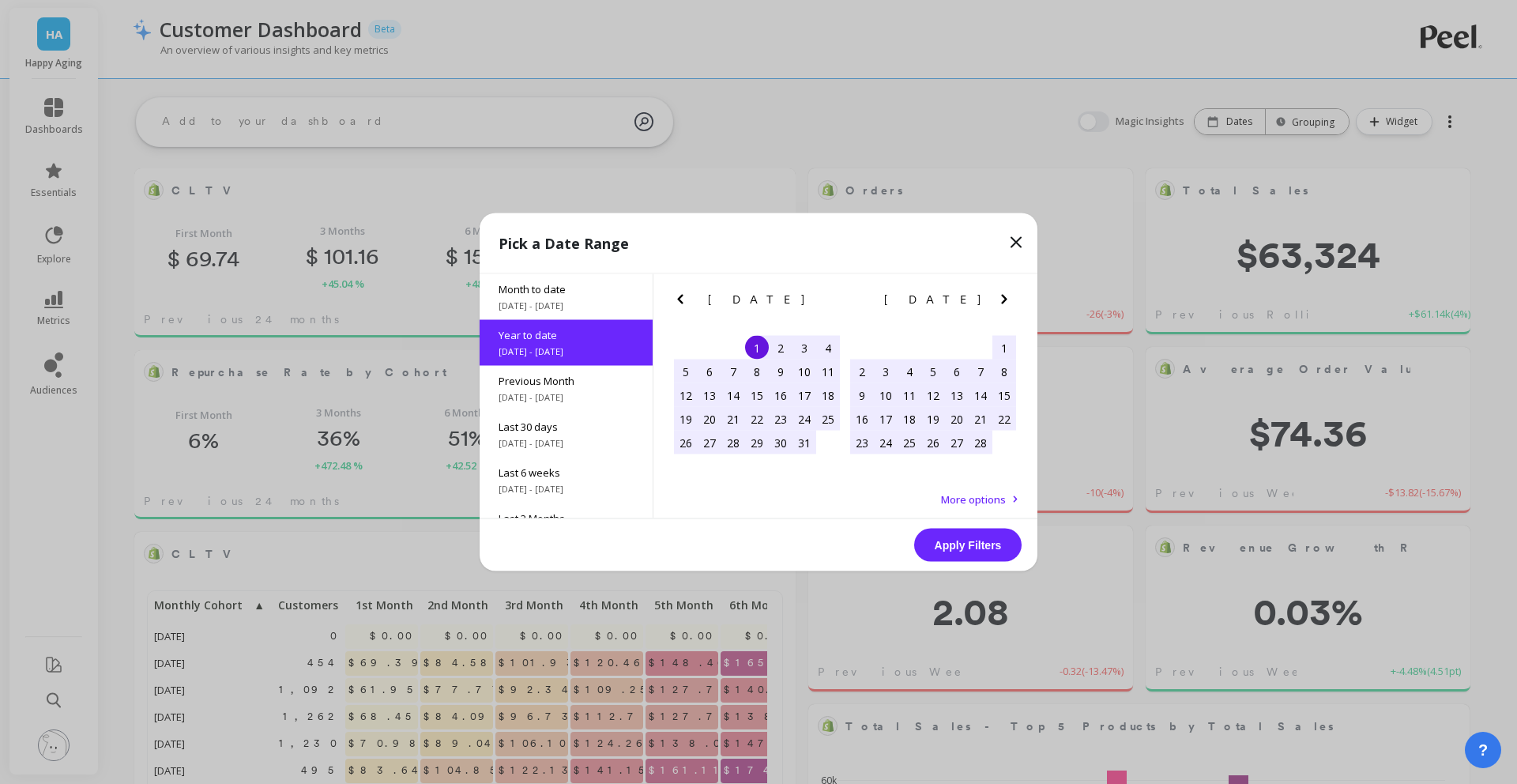
click at [960, 536] on button "Apply Filters" at bounding box center [968, 545] width 108 height 33
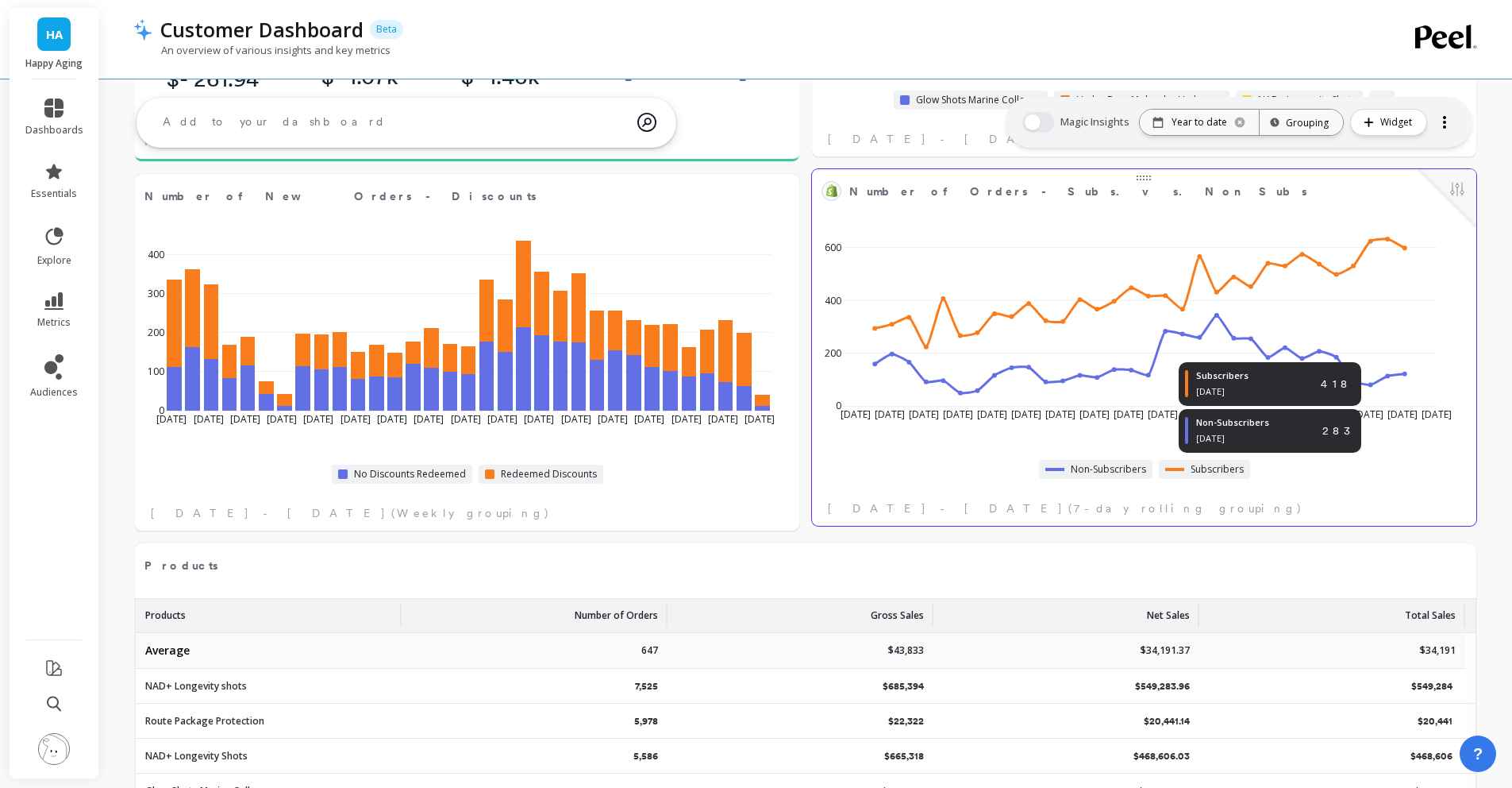
scroll to position [1540, 0]
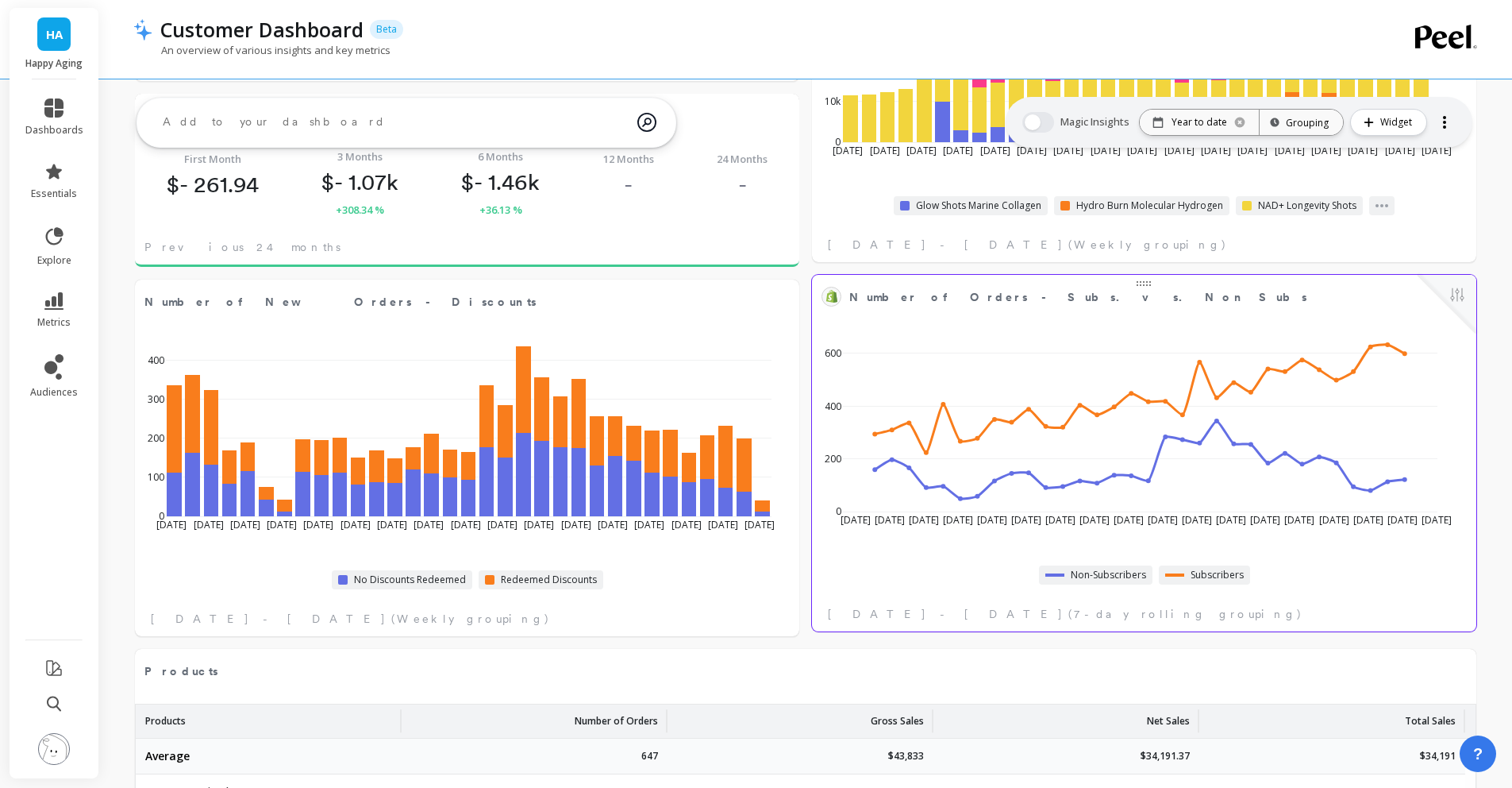
click at [1256, 322] on div "Dec 29 2024 Jan 12 2025 Jan 26 Feb 9 Feb 23 Mar 9 Mar 23 Apr 6 Apr 20 May 4 May…" at bounding box center [1138, 430] width 643 height 233
click at [895, 293] on span "Number of Orders - Subs. vs. Non Subs" at bounding box center [1077, 297] width 458 height 17
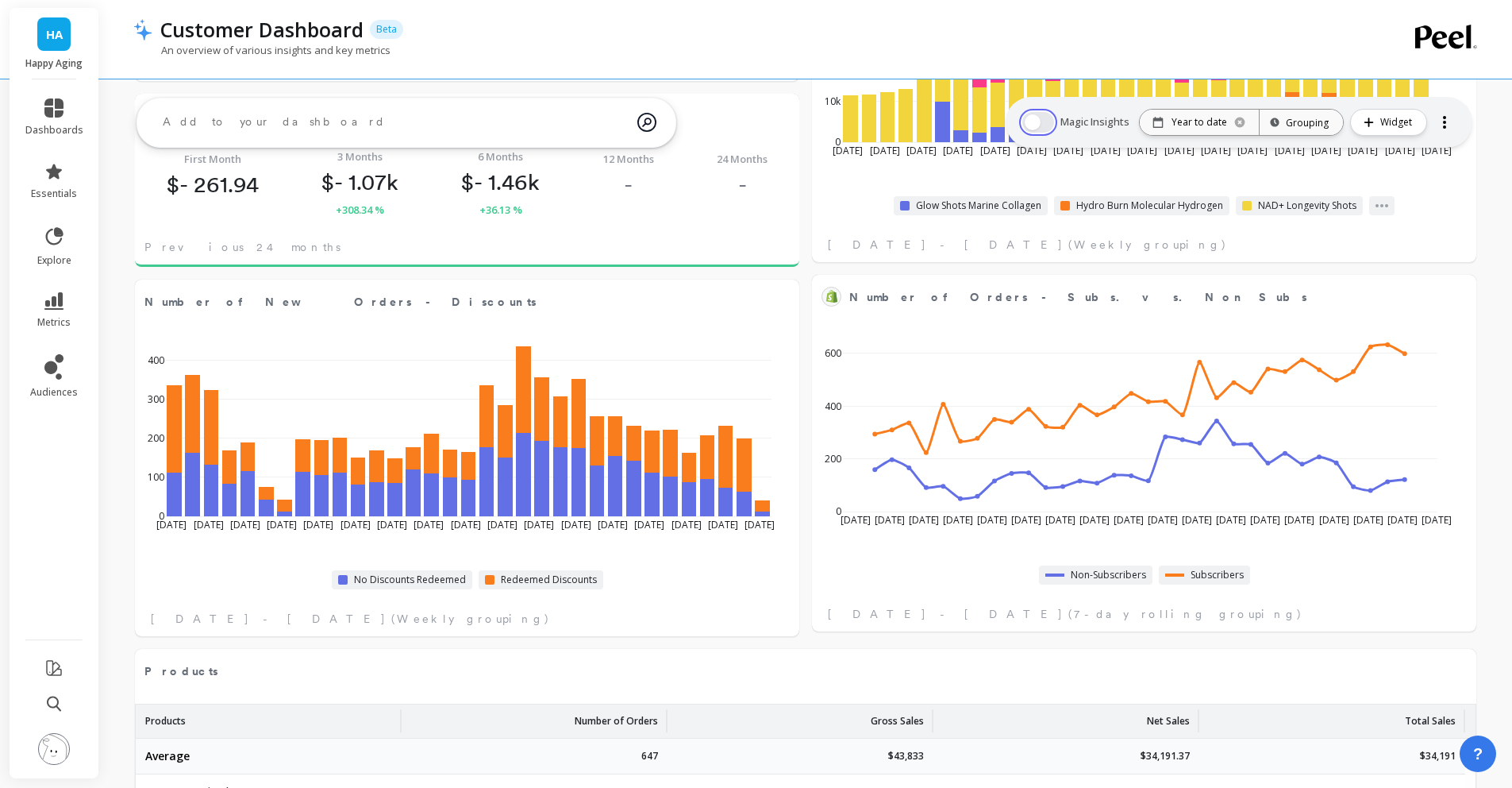
click at [1032, 120] on button "button" at bounding box center [1038, 122] width 32 height 21
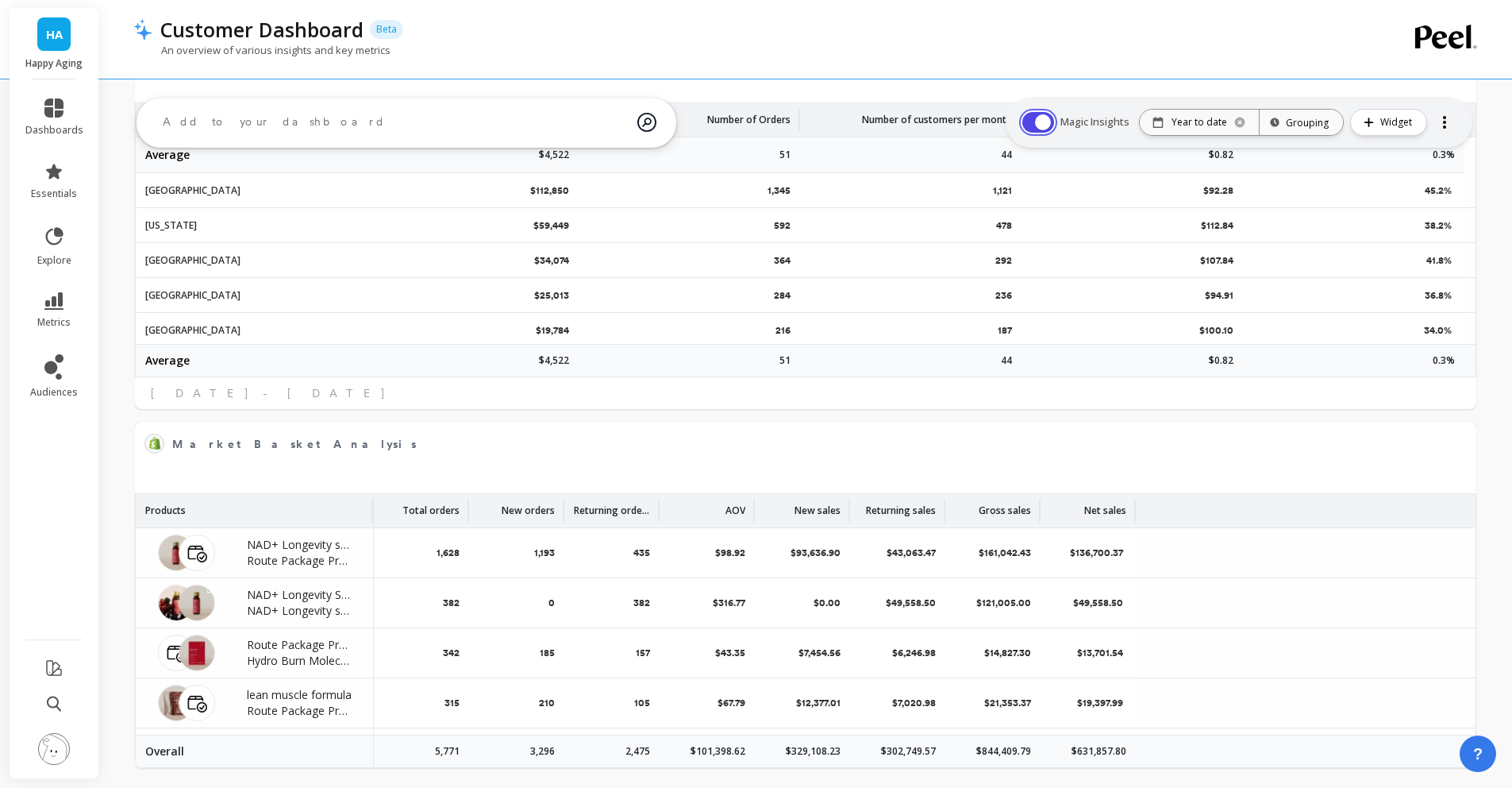
scroll to position [1155, 0]
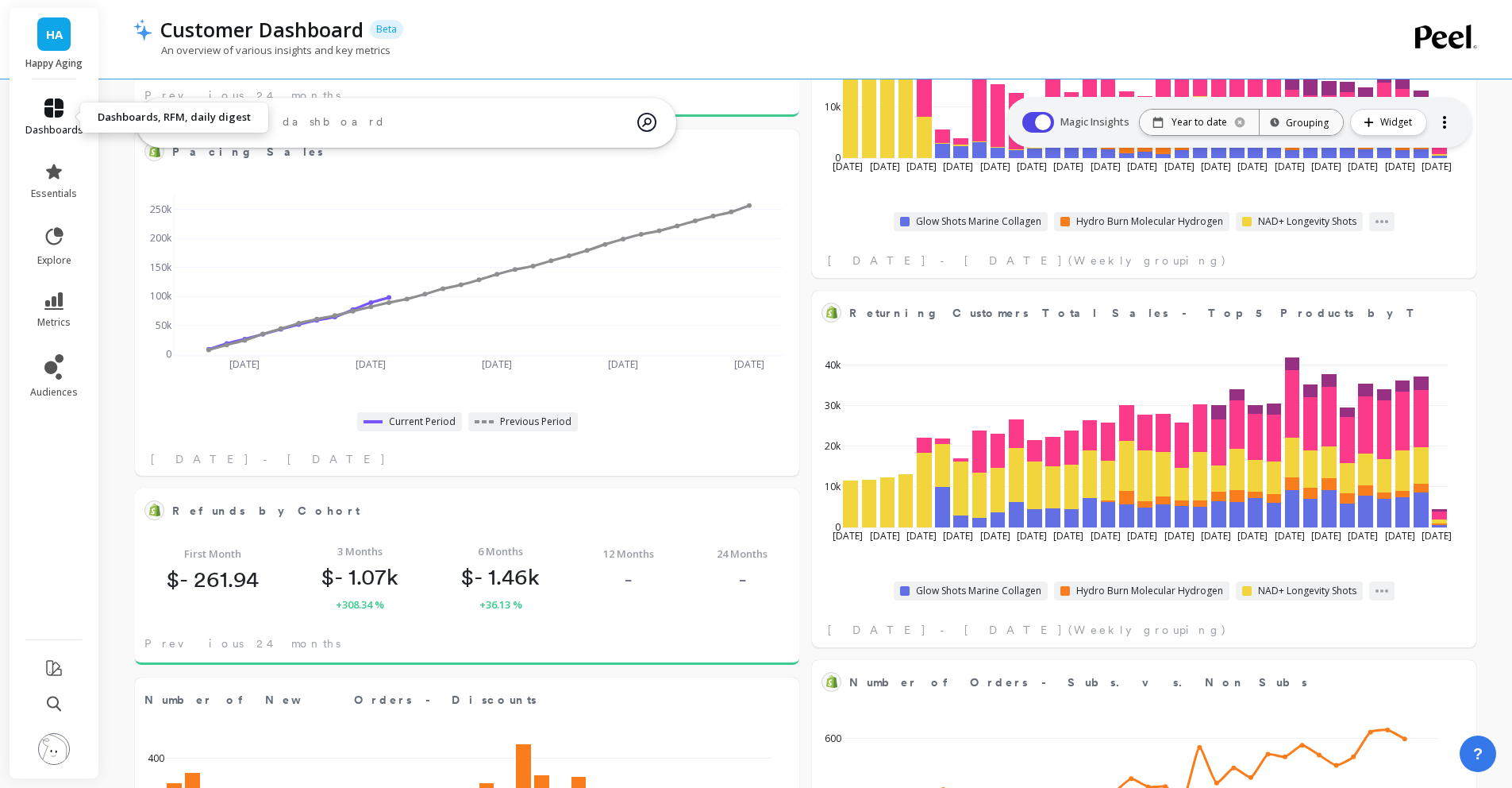
click at [65, 107] on link "dashboards" at bounding box center [54, 117] width 58 height 38
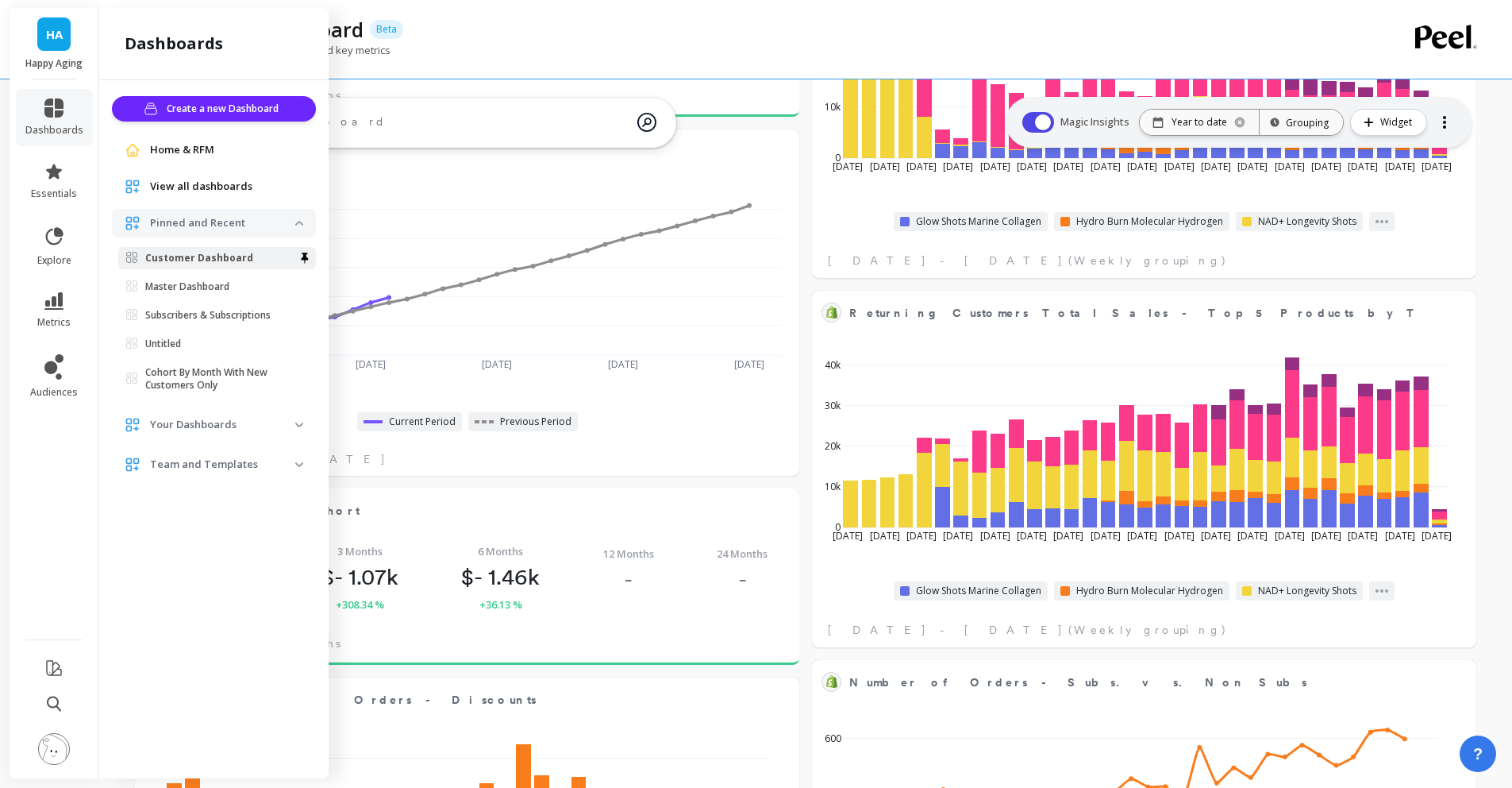
click at [204, 151] on span "Home & RFM" at bounding box center [182, 150] width 64 height 16
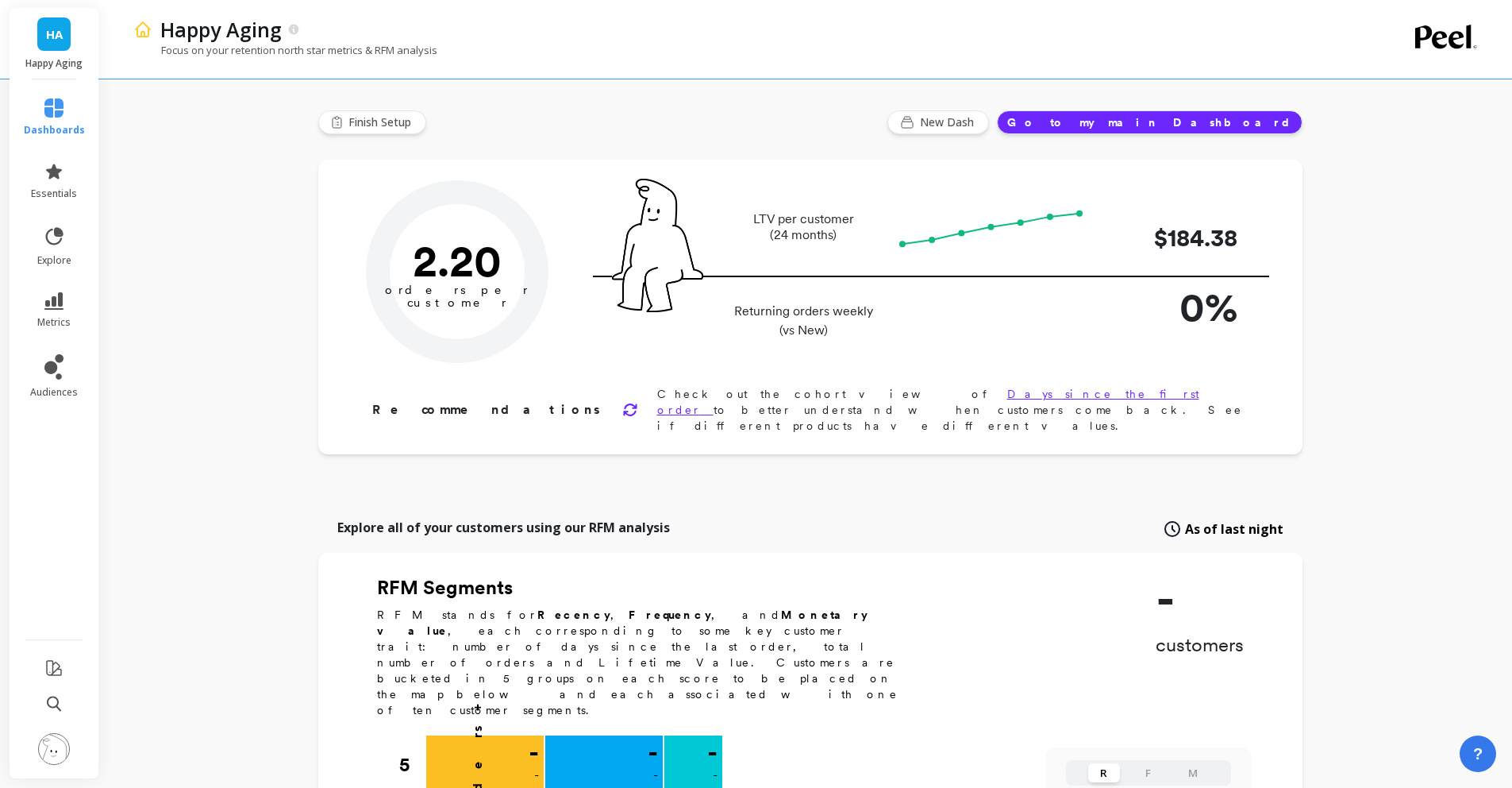
type input "Champions"
type input "1053"
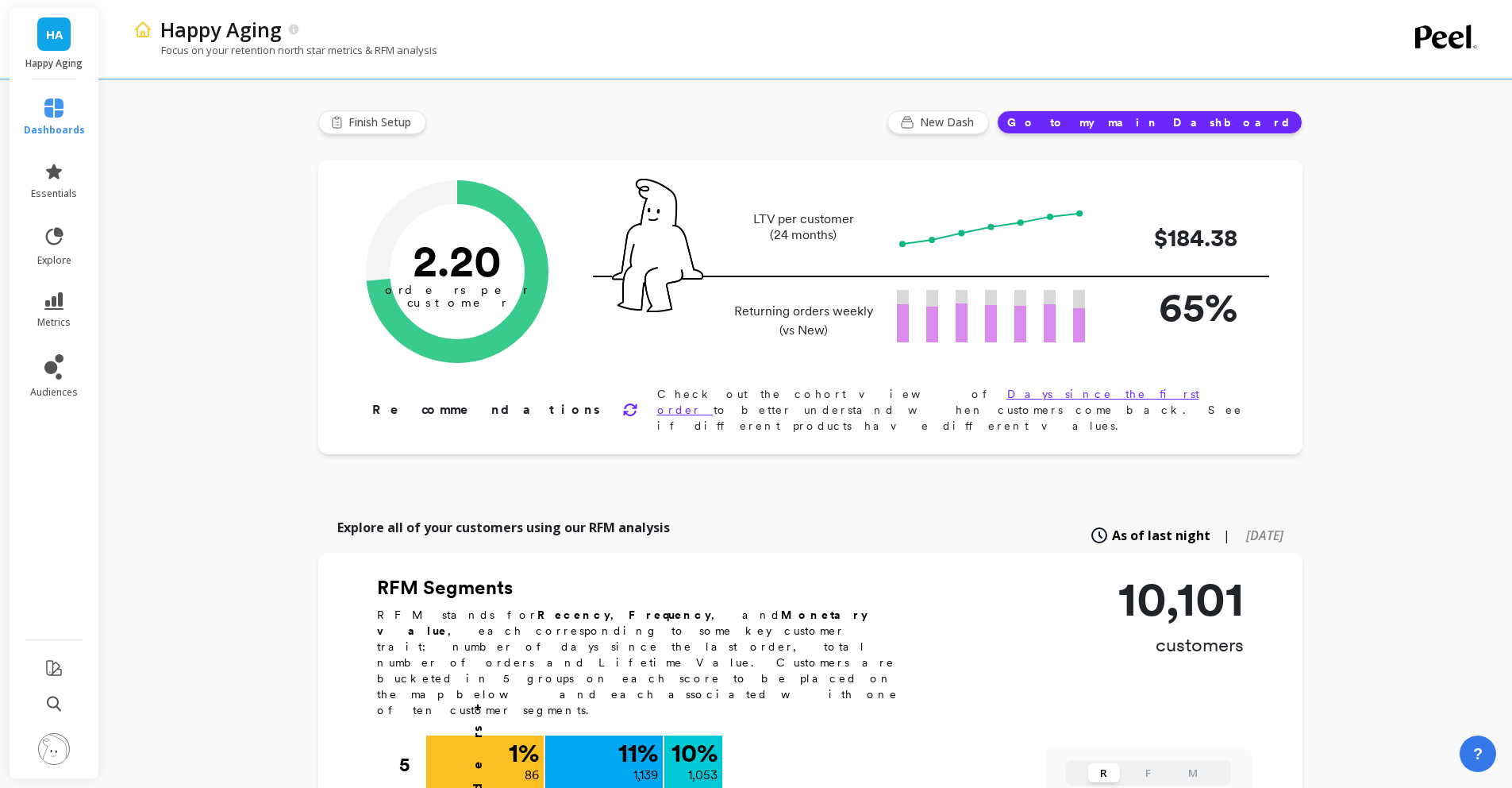
click at [1284, 126] on button "Go to my main Dashboard" at bounding box center [1148, 122] width 305 height 23
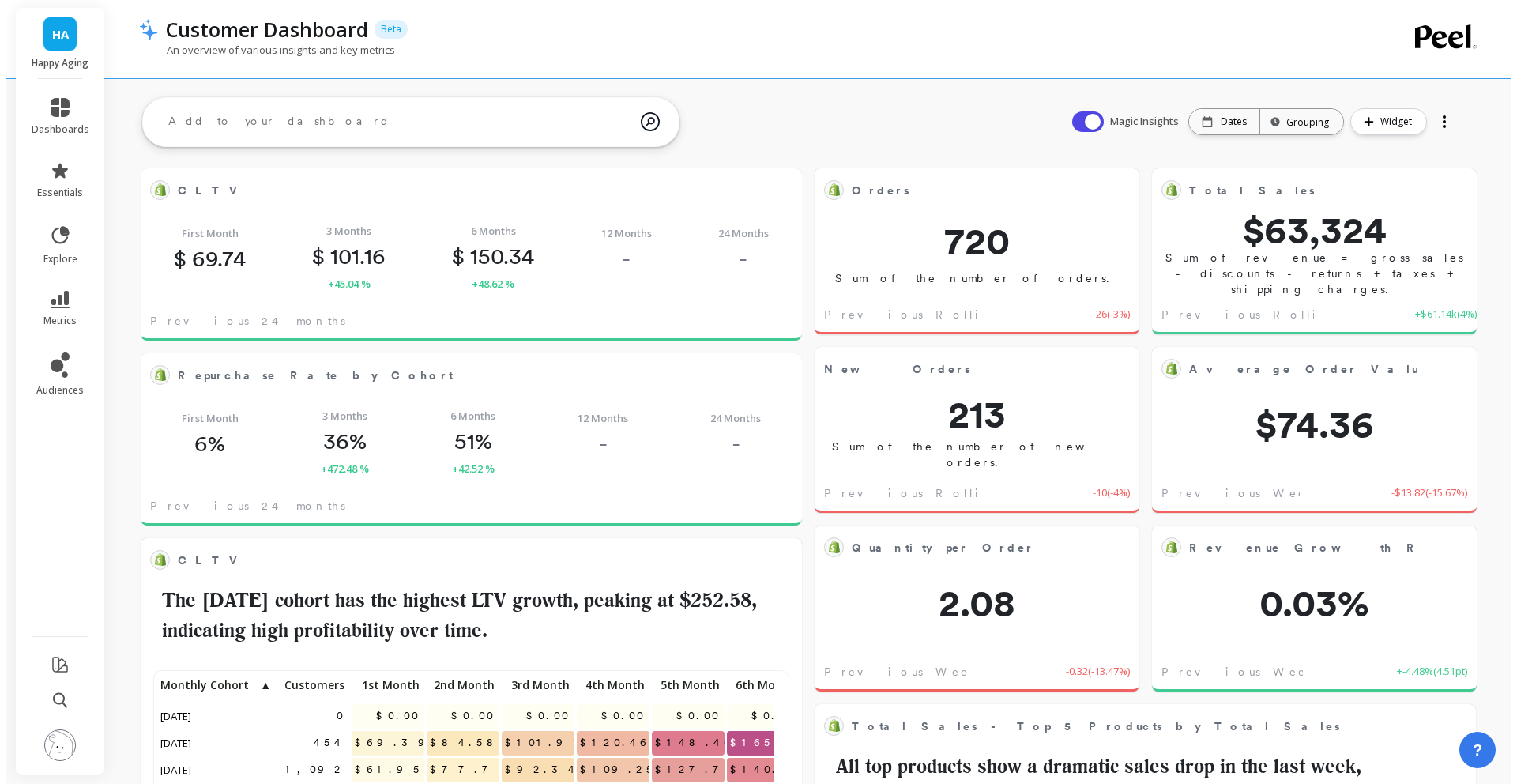
scroll to position [423, 604]
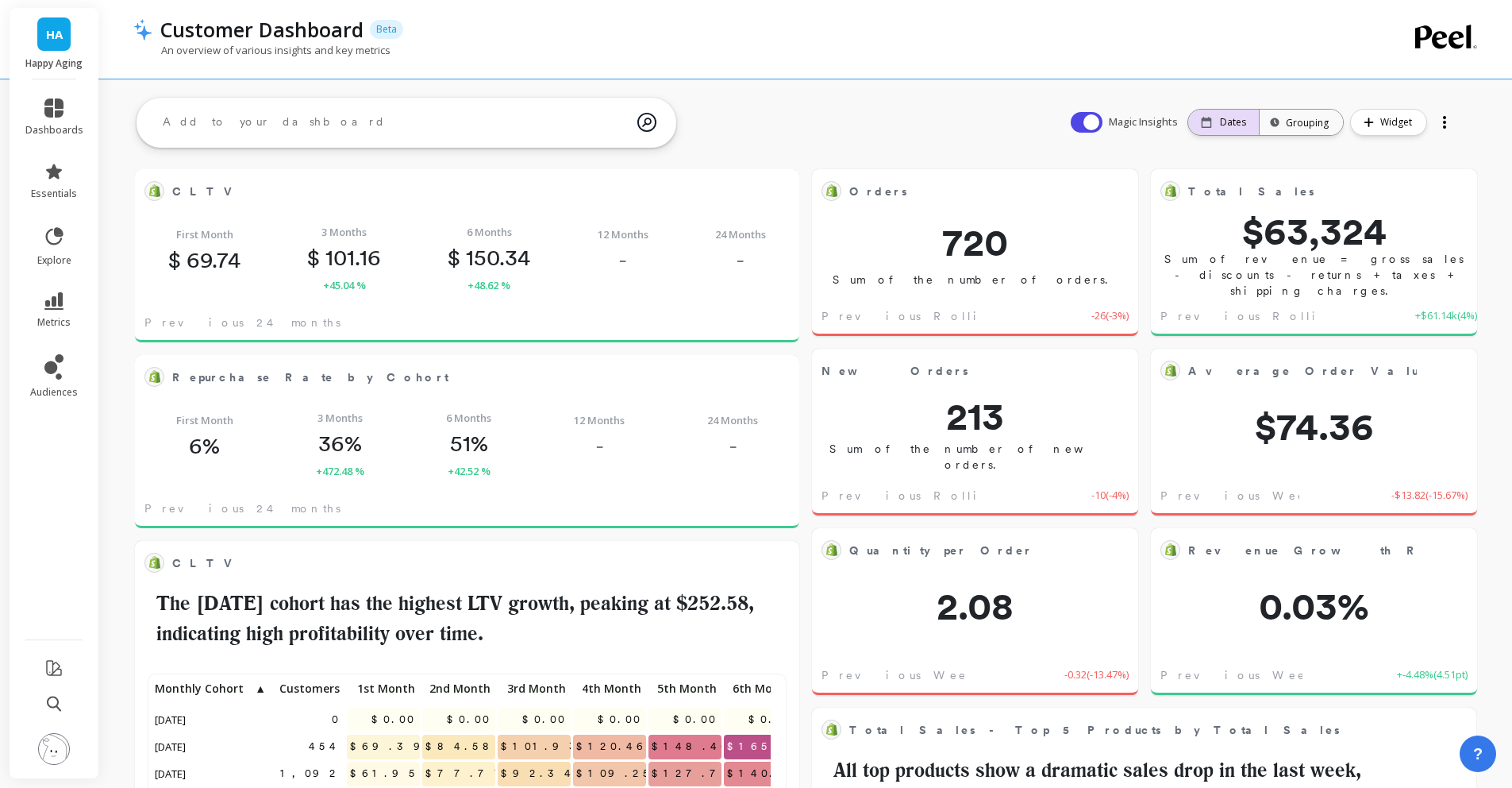
click at [1220, 114] on div "Dates" at bounding box center [1223, 122] width 70 height 25
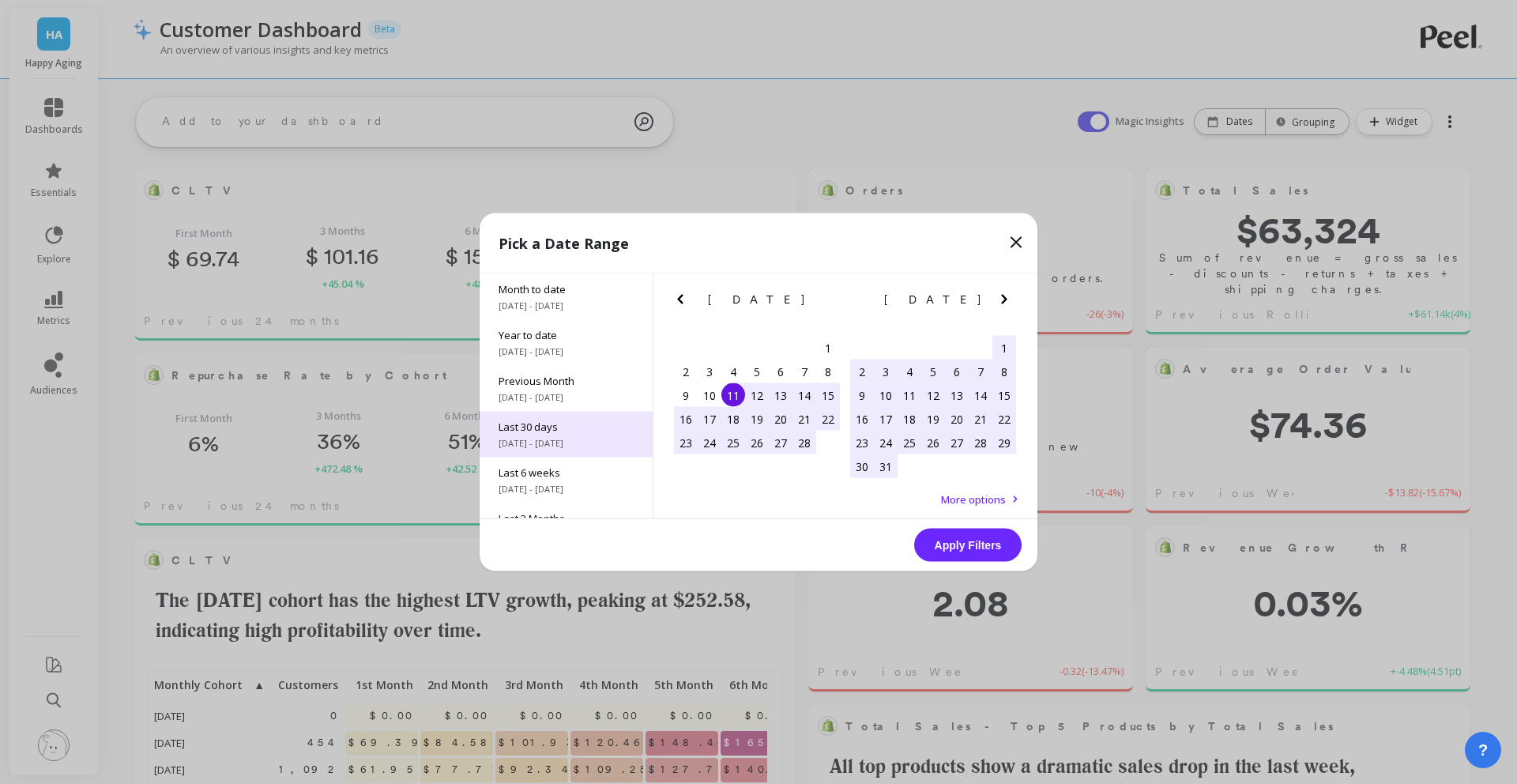
click at [582, 428] on span "Last 30 days" at bounding box center [565, 426] width 135 height 14
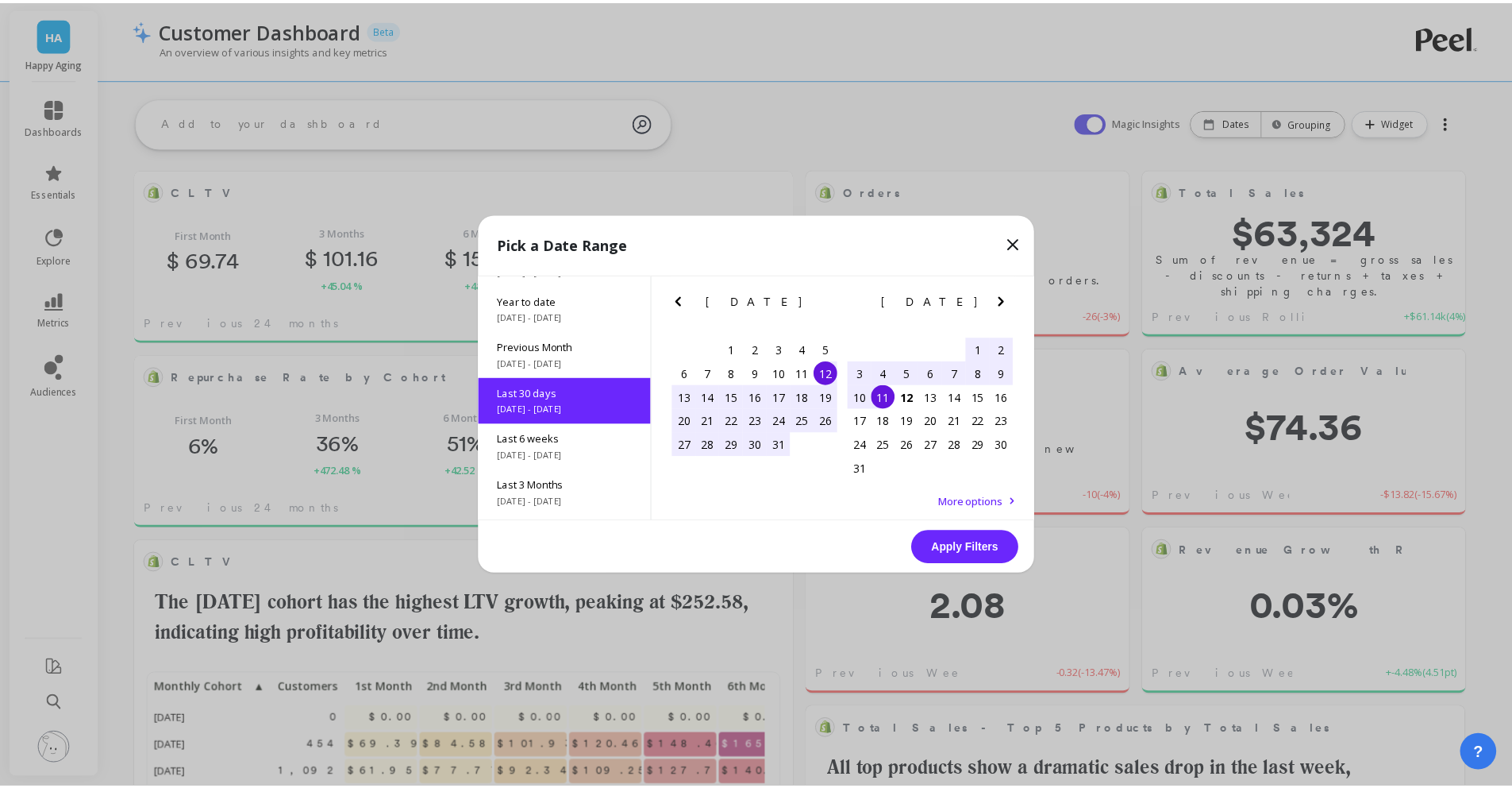
scroll to position [39, 0]
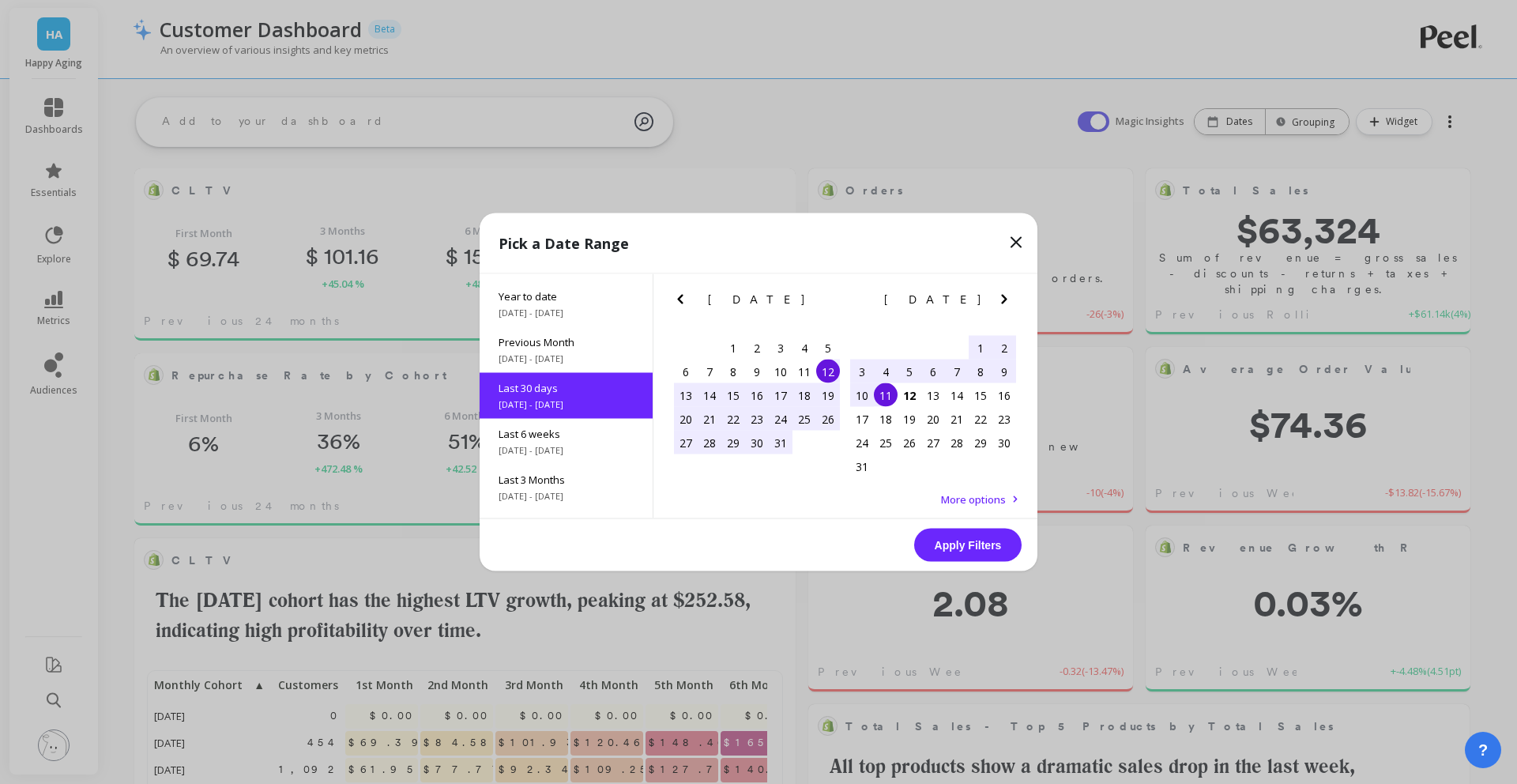
click at [932, 542] on button "Apply Filters" at bounding box center [968, 545] width 108 height 33
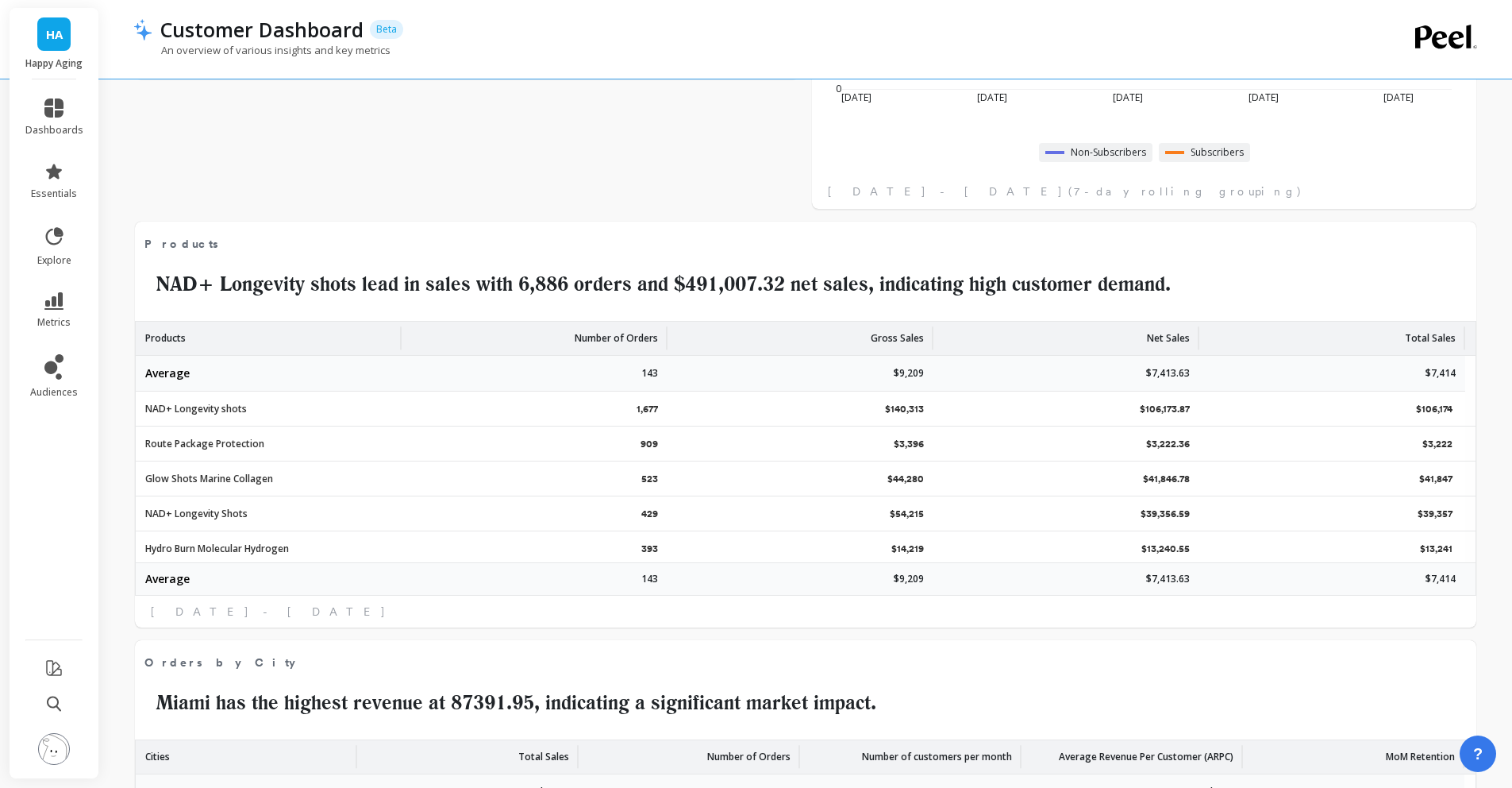
scroll to position [2929, 0]
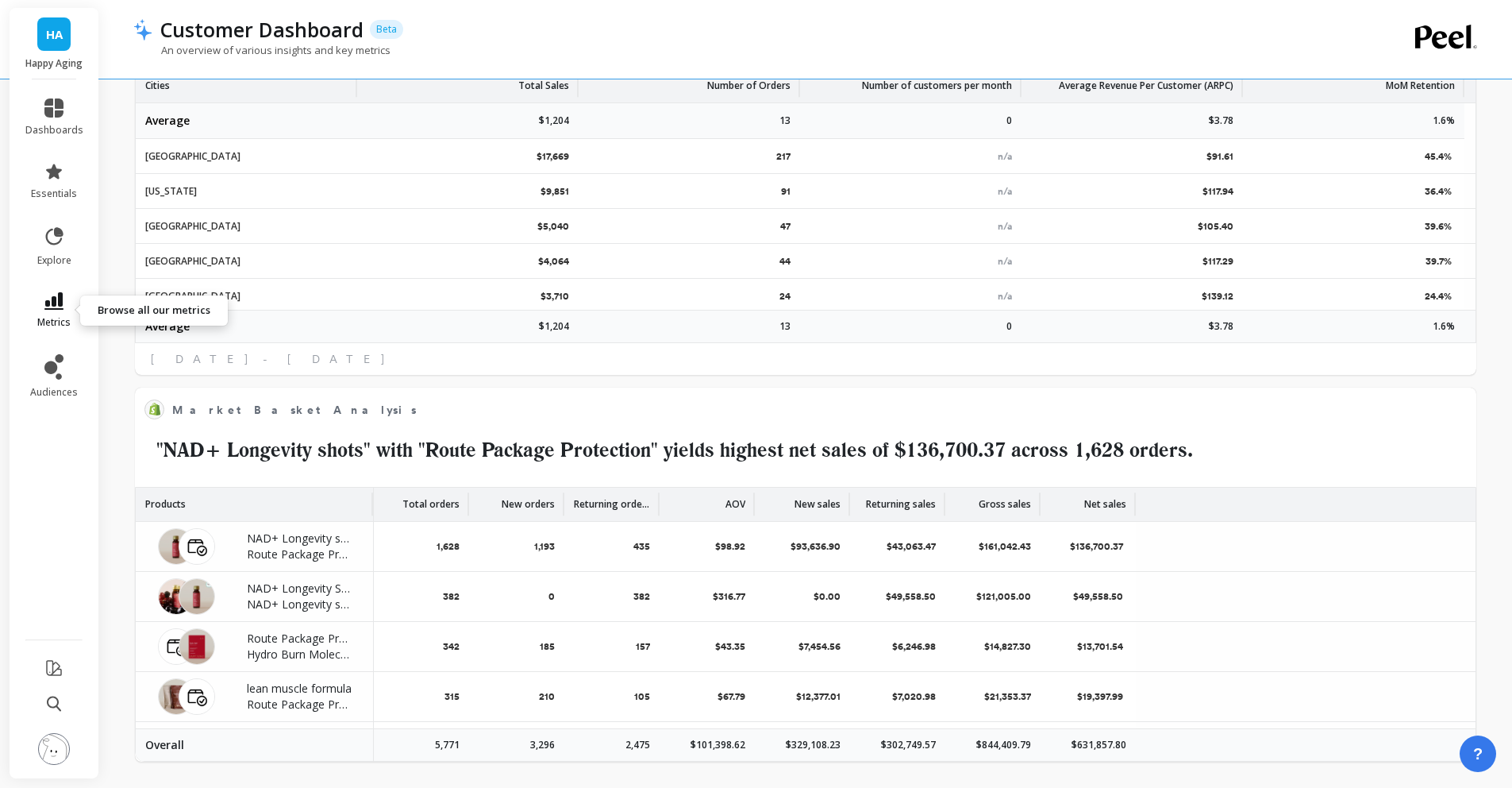
click at [70, 295] on link "metrics" at bounding box center [54, 310] width 58 height 37
